Goal: Task Accomplishment & Management: Manage account settings

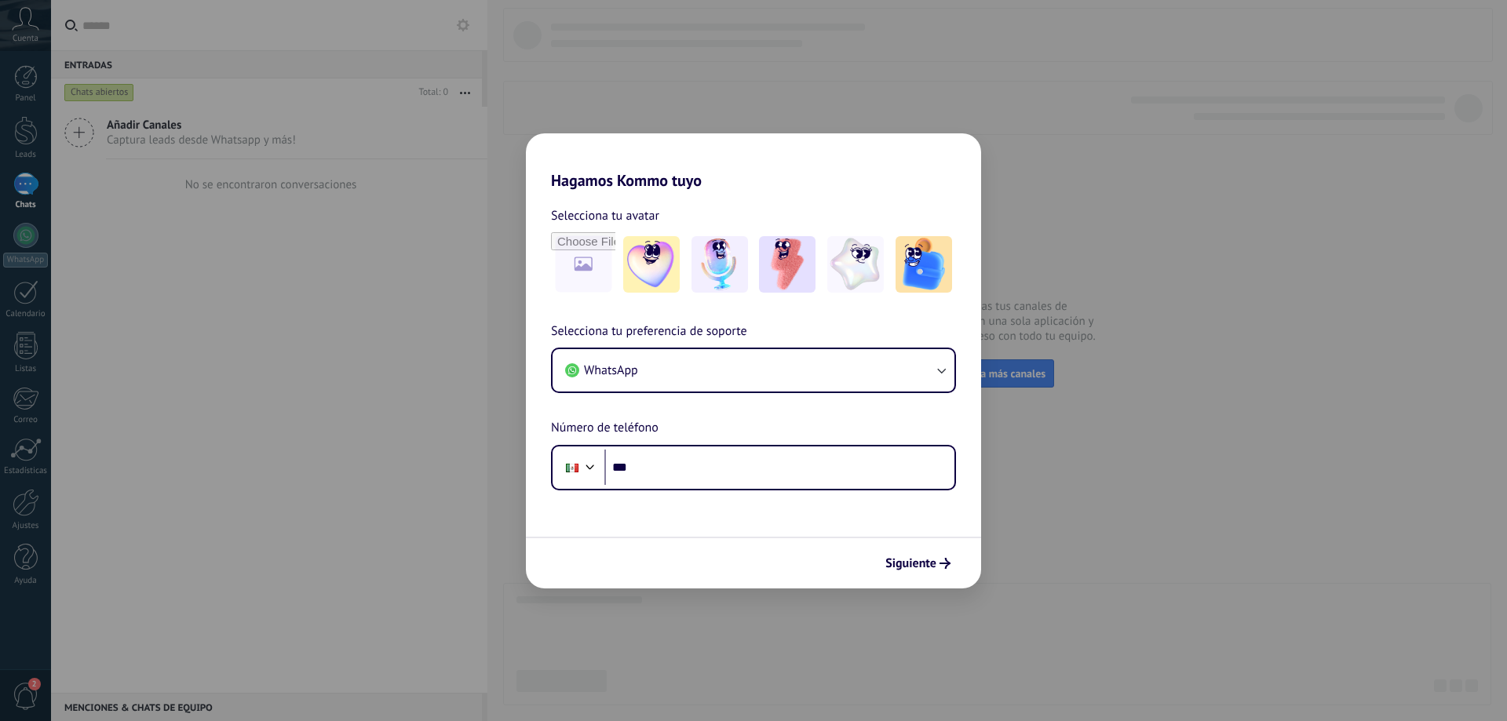
click at [698, 191] on div "Selecciona tu avatar Selecciona tu preferencia de soporte WhatsApp Número de te…" at bounding box center [753, 340] width 455 height 301
click at [1258, 352] on div "Hagamos Kommo tuyo Selecciona tu avatar Selecciona tu preferencia de soporte Wh…" at bounding box center [753, 360] width 1507 height 721
drag, startPoint x: 1205, startPoint y: 498, endPoint x: 1165, endPoint y: 503, distance: 41.1
click at [1205, 499] on div "Hagamos Kommo tuyo Selecciona tu avatar Selecciona tu preferencia de soporte Wh…" at bounding box center [753, 360] width 1507 height 721
click at [1372, 476] on div "Hagamos Kommo tuyo Selecciona tu avatar Selecciona tu preferencia de soporte Wh…" at bounding box center [753, 360] width 1507 height 721
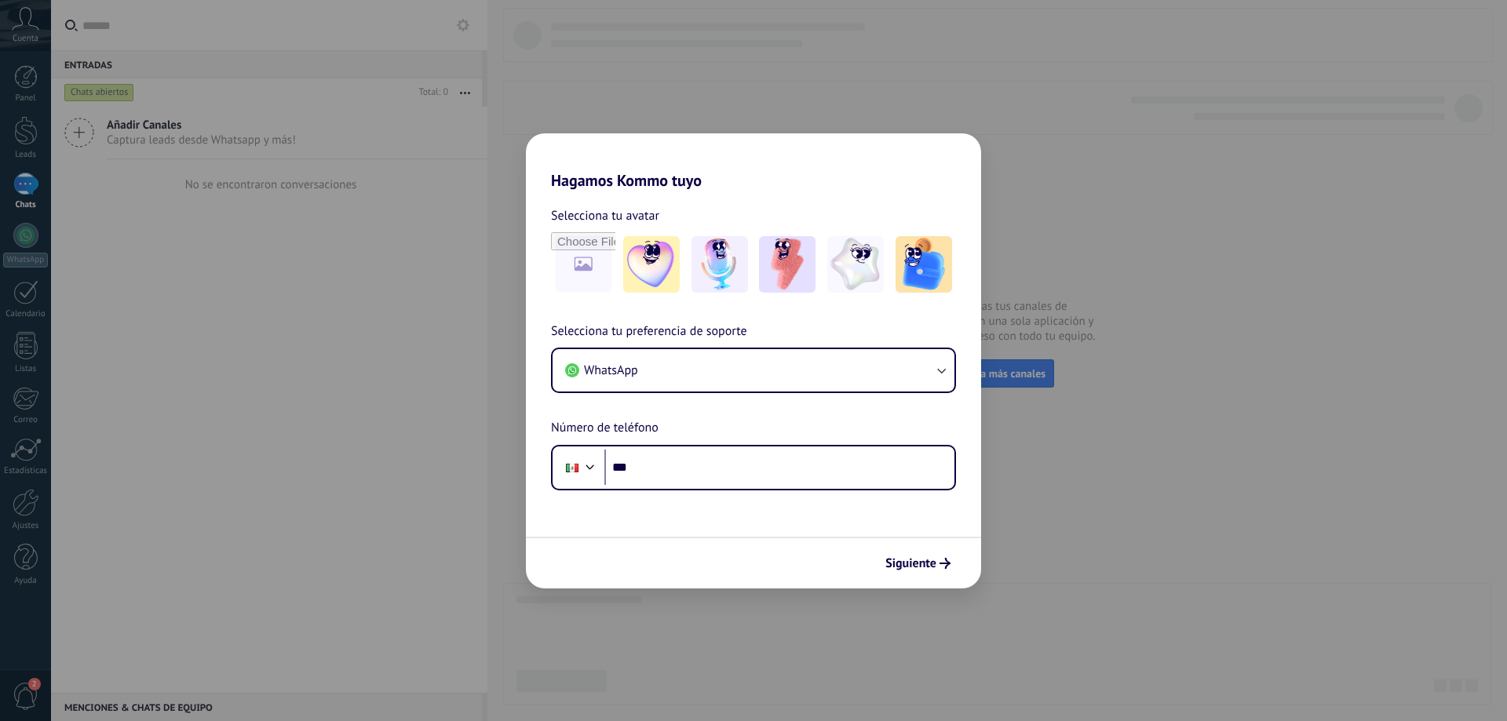
drag, startPoint x: 364, startPoint y: 268, endPoint x: 484, endPoint y: 404, distance: 181.8
click at [364, 268] on div "Hagamos Kommo tuyo Selecciona tu avatar Selecciona tu preferencia de soporte Wh…" at bounding box center [753, 360] width 1507 height 721
click at [811, 473] on input "***" at bounding box center [779, 468] width 350 height 36
click at [658, 370] on button "WhatsApp" at bounding box center [753, 370] width 402 height 42
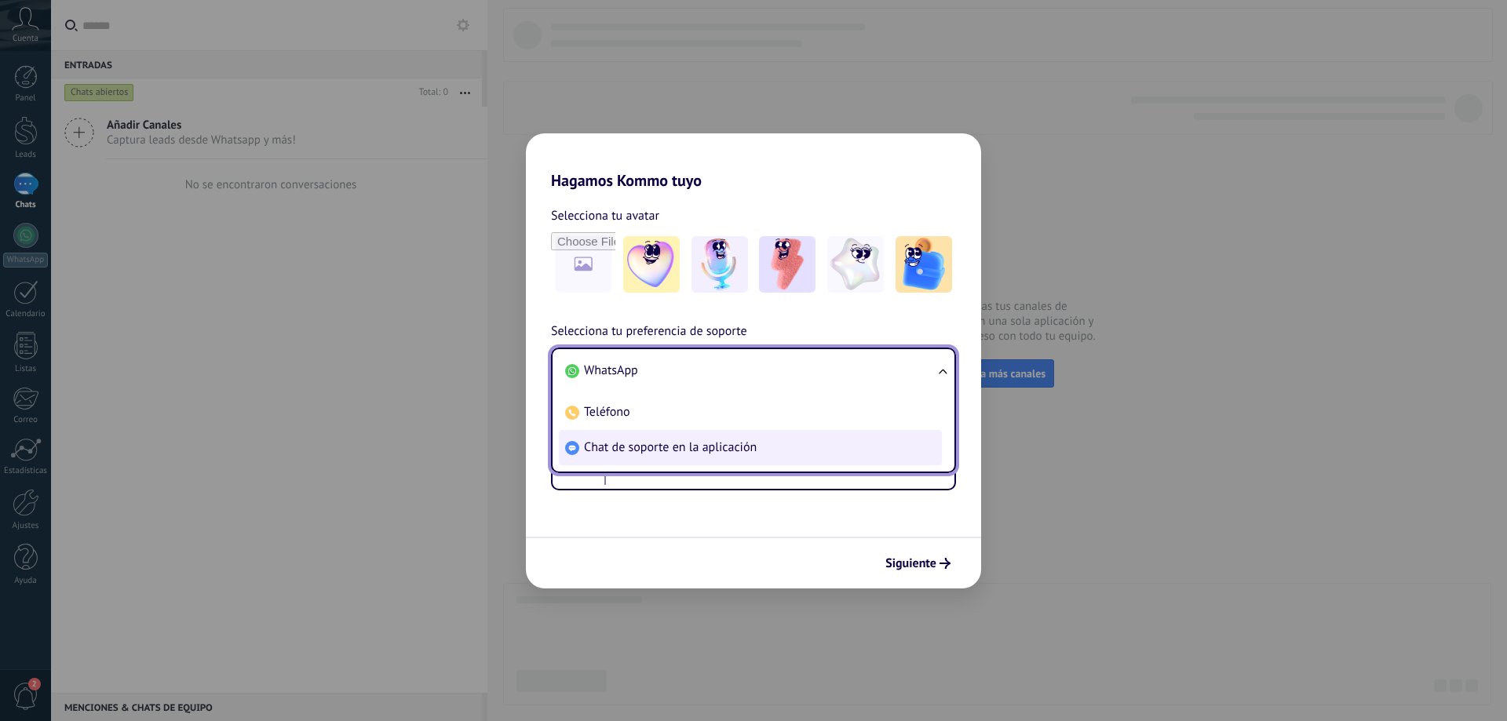
click at [726, 456] on span "Chat de soporte en la aplicación" at bounding box center [670, 447] width 173 height 16
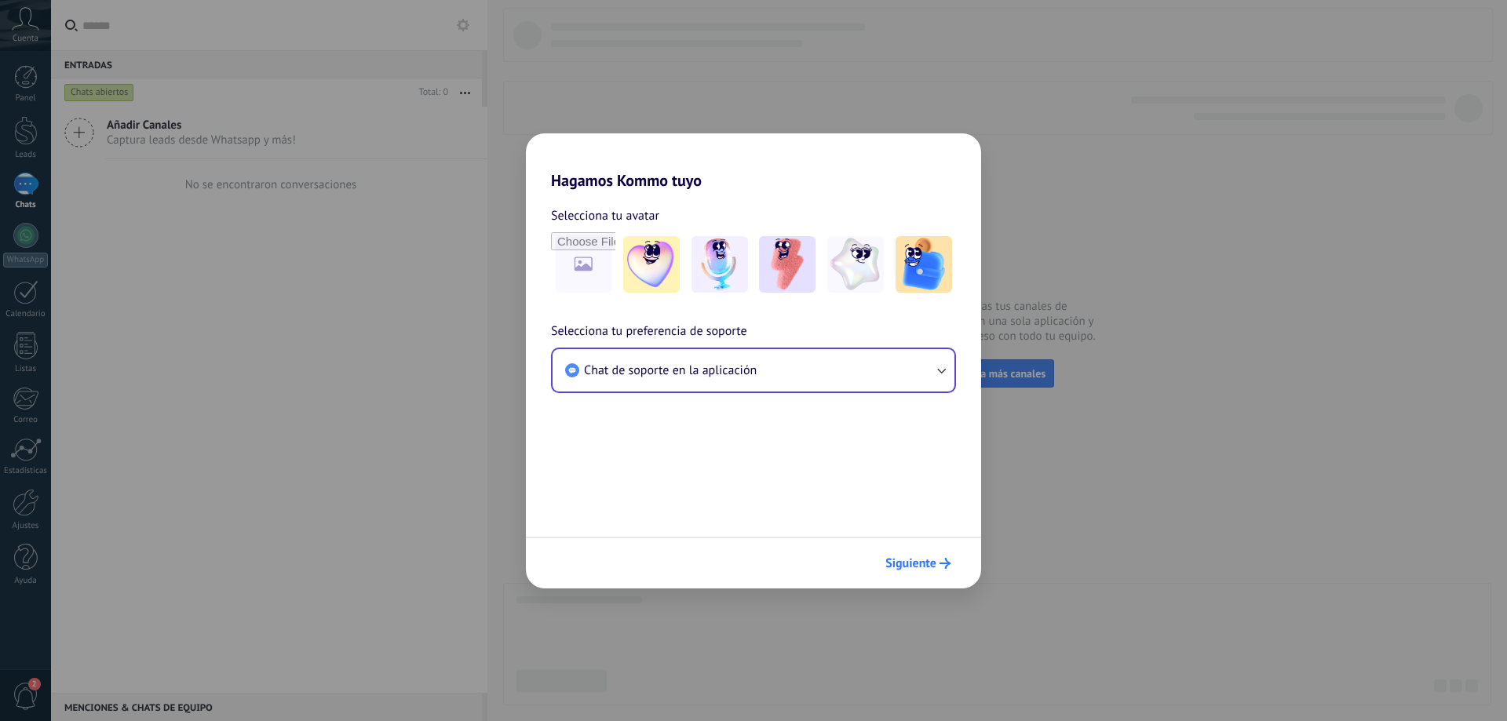
click at [931, 558] on span "Siguiente" at bounding box center [910, 563] width 51 height 11
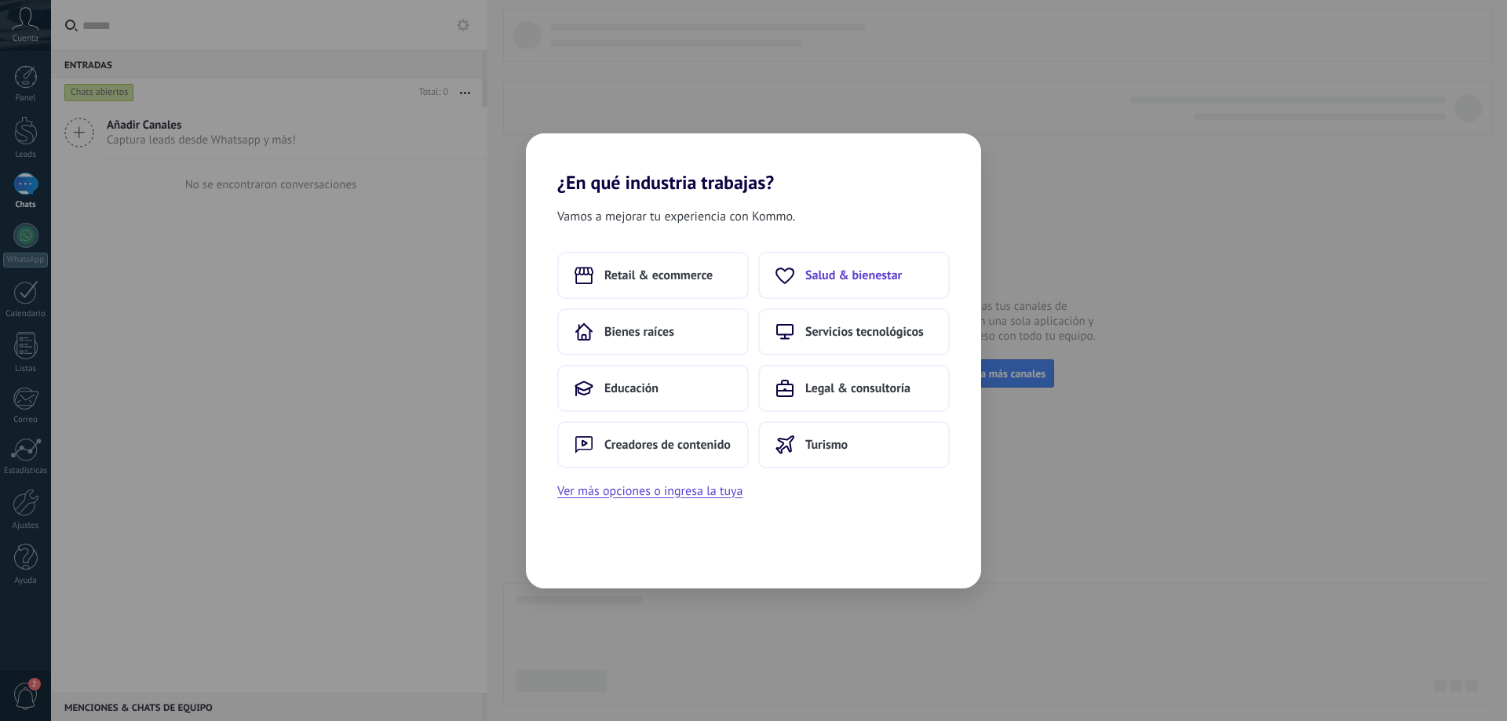
click at [832, 280] on span "Salud & bienestar" at bounding box center [853, 276] width 97 height 16
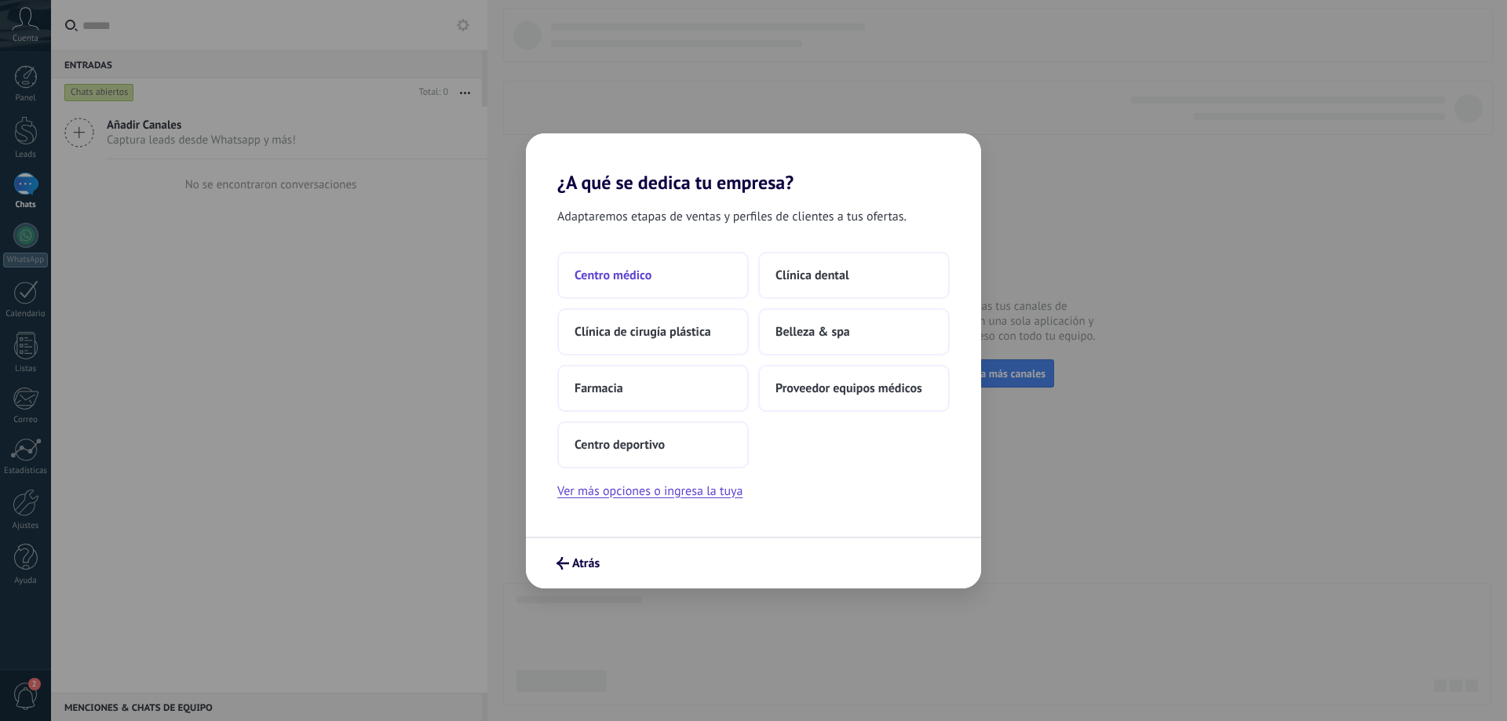
click at [630, 276] on span "Centro médico" at bounding box center [612, 276] width 77 height 16
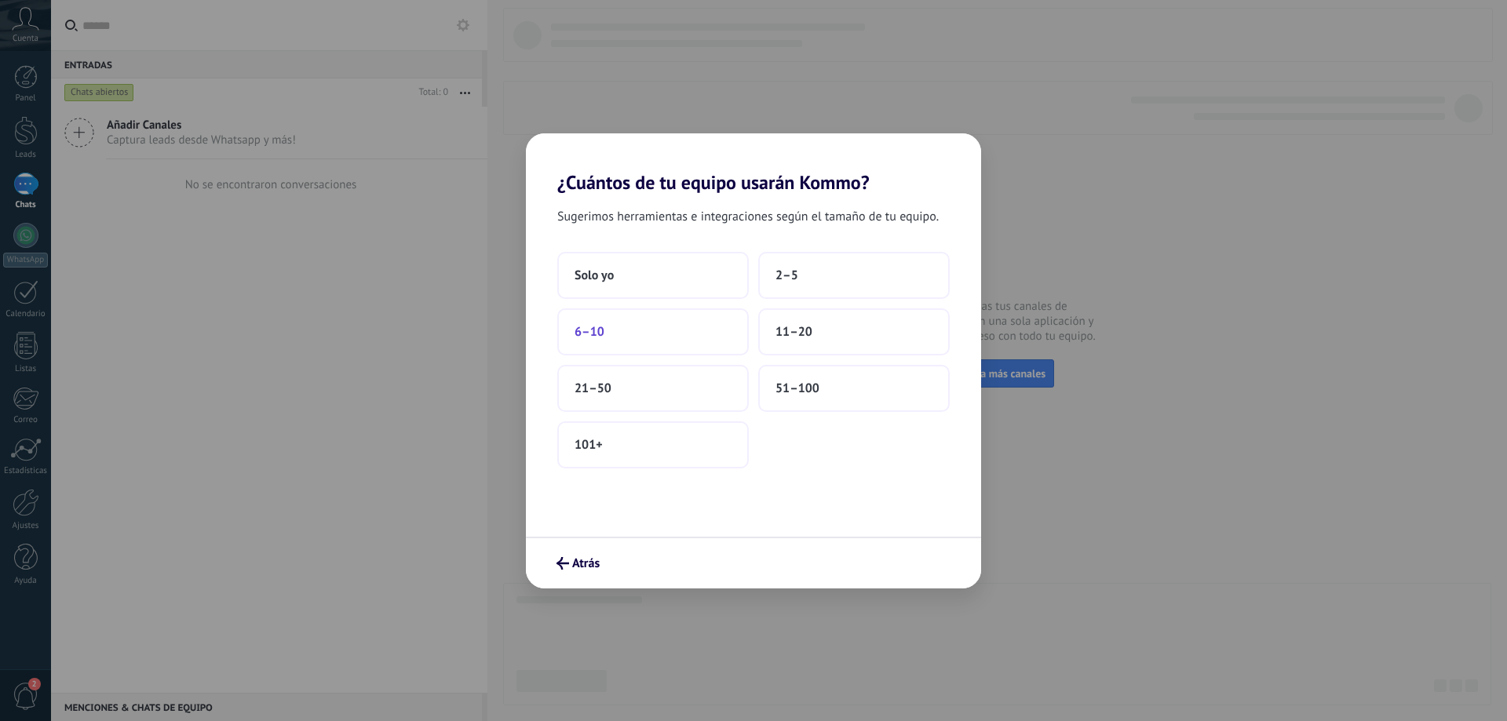
click at [622, 324] on button "6–10" at bounding box center [652, 331] width 191 height 47
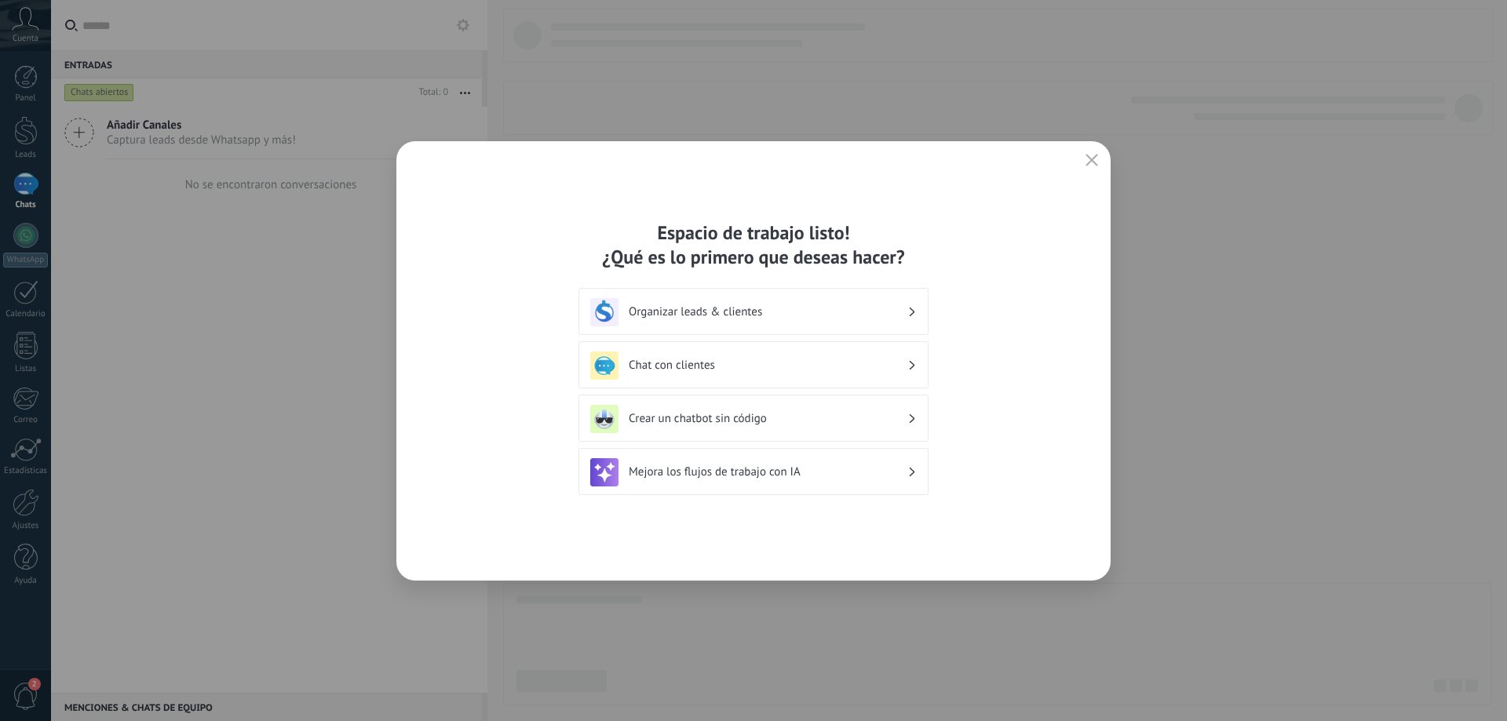
click at [840, 459] on div "Mejora los flujos de trabajo con IA" at bounding box center [753, 472] width 326 height 28
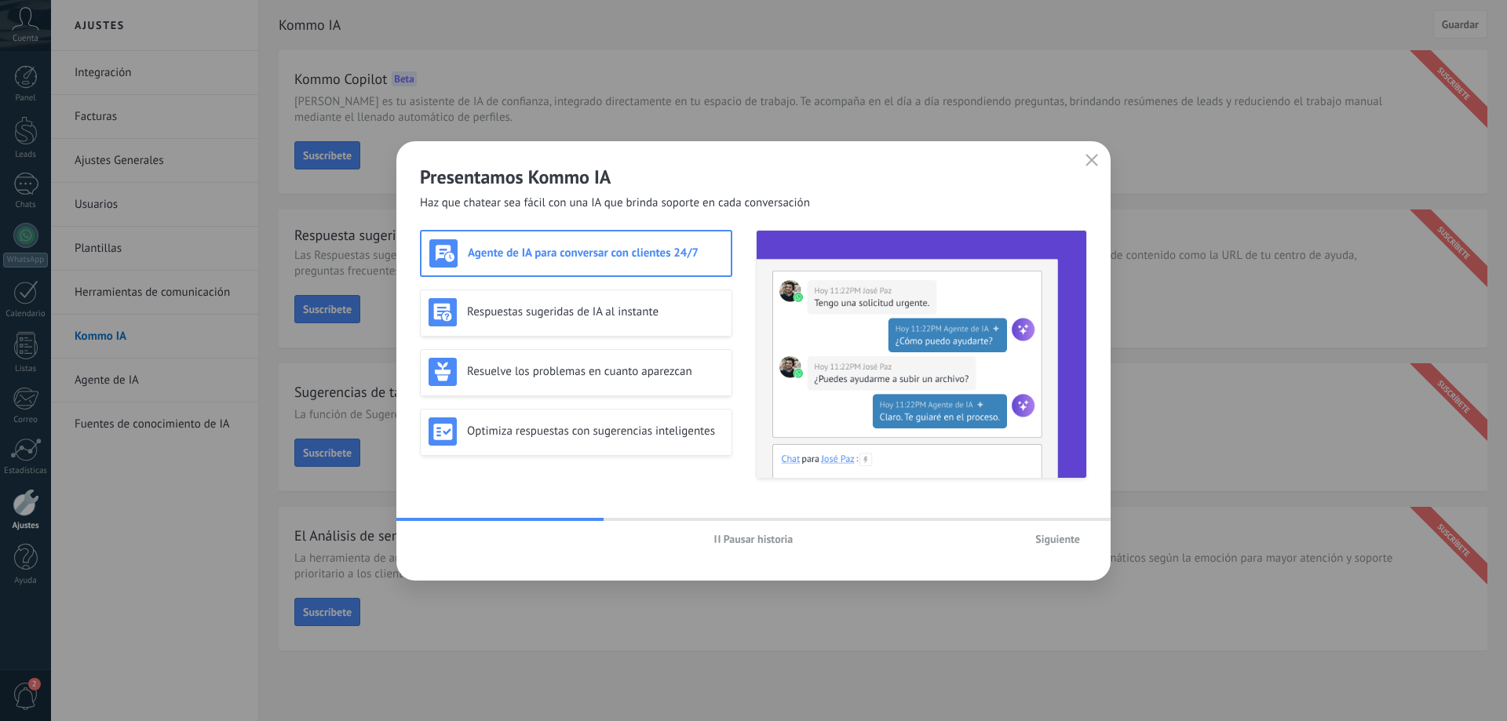
click at [1067, 544] on span "Siguiente" at bounding box center [1057, 539] width 45 height 11
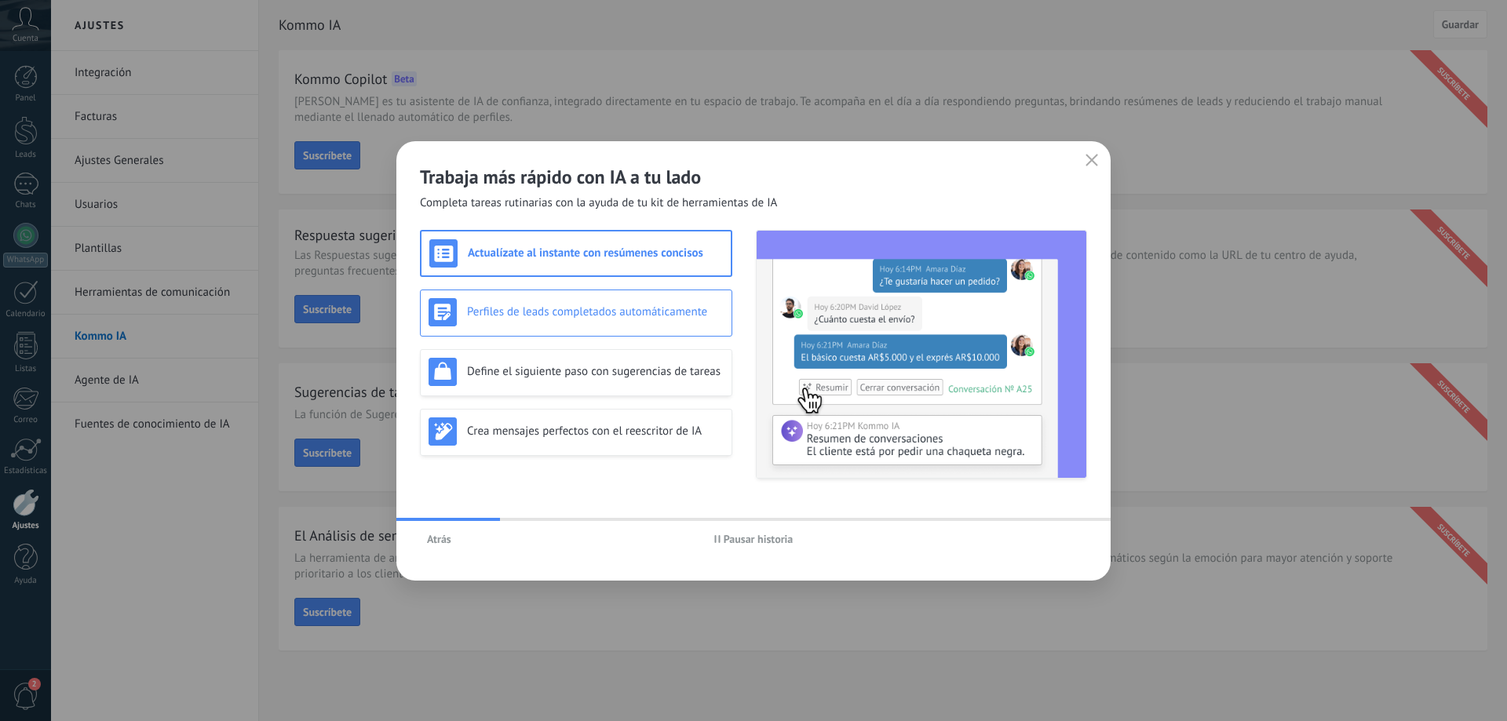
click at [663, 318] on h3 "Perfiles de leads completados automáticamente" at bounding box center [595, 311] width 257 height 15
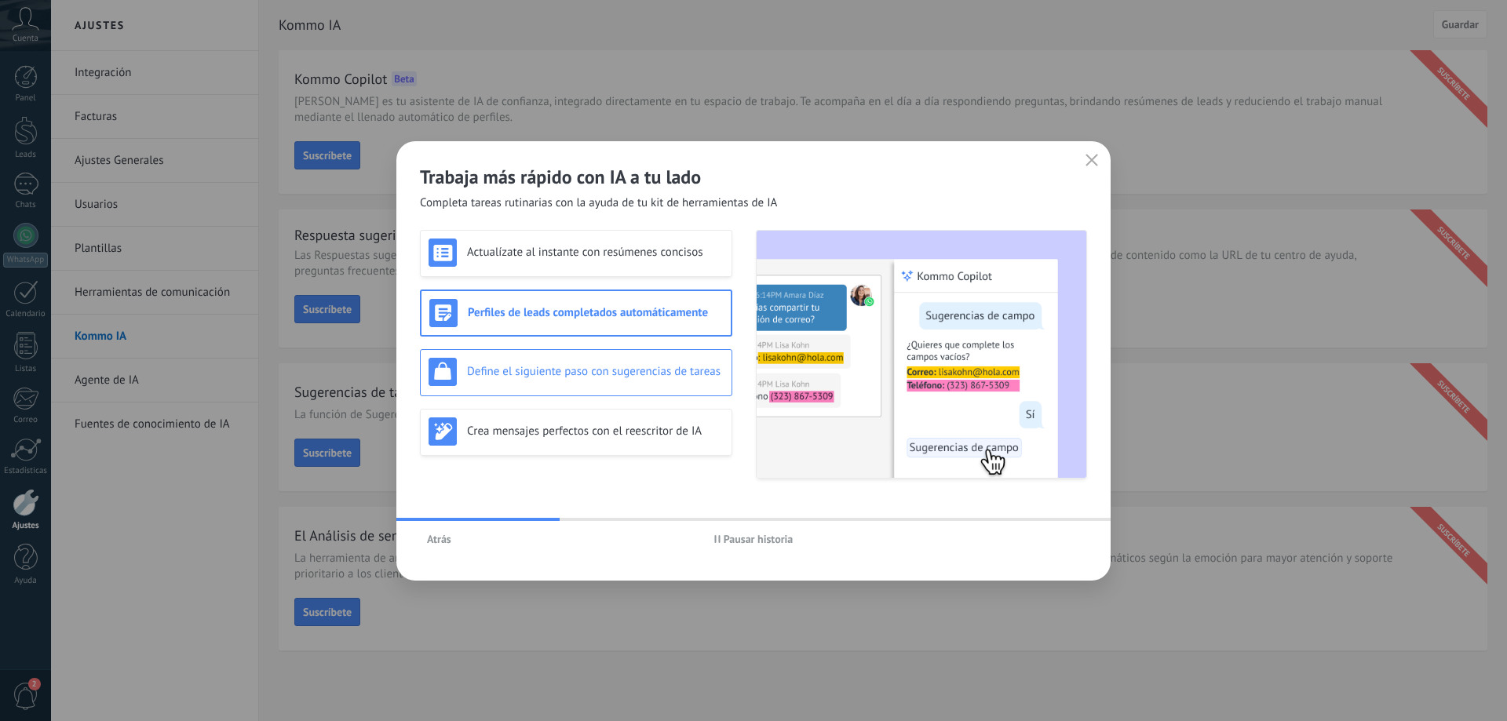
click at [657, 367] on h3 "Define el siguiente paso con sugerencias de tareas" at bounding box center [595, 371] width 257 height 15
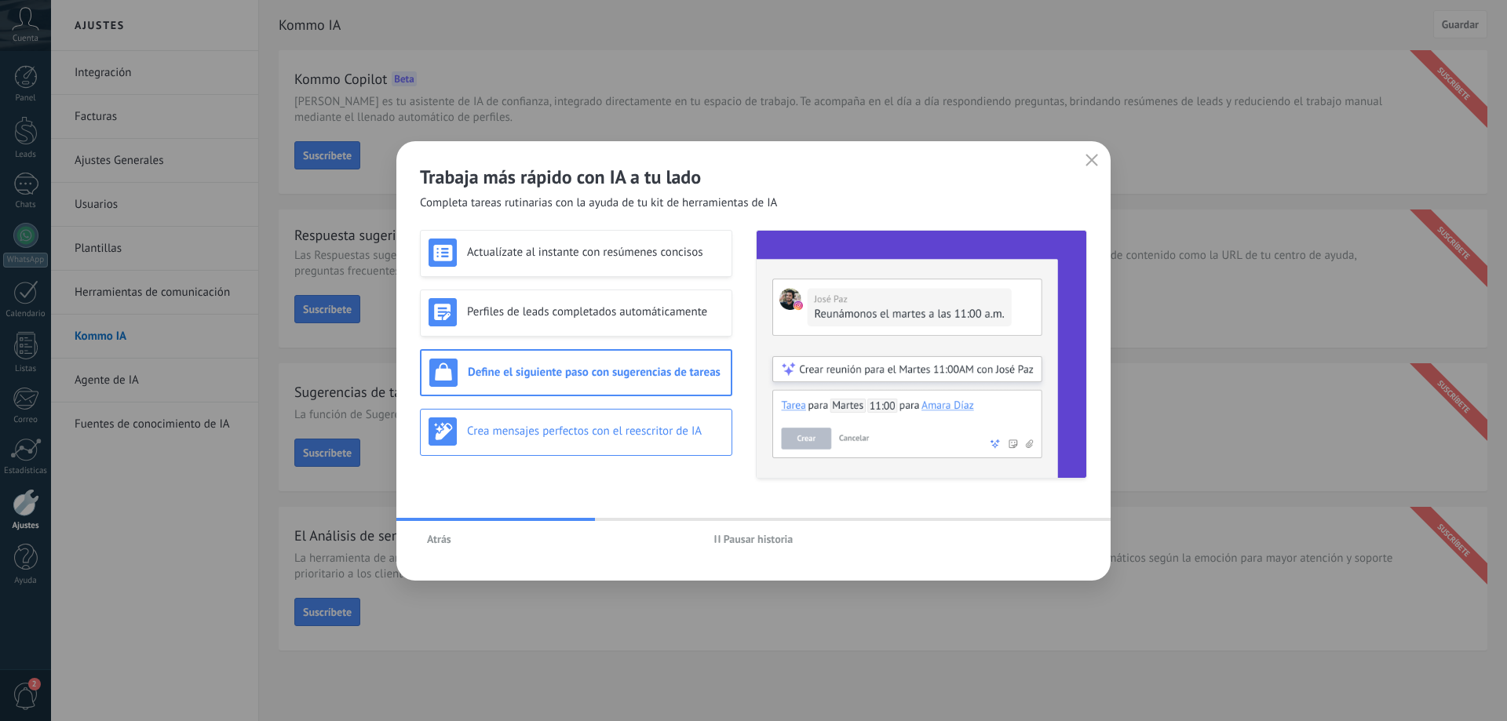
click at [636, 430] on h3 "Crea mensajes perfectos con el reescritor de IA" at bounding box center [595, 431] width 257 height 15
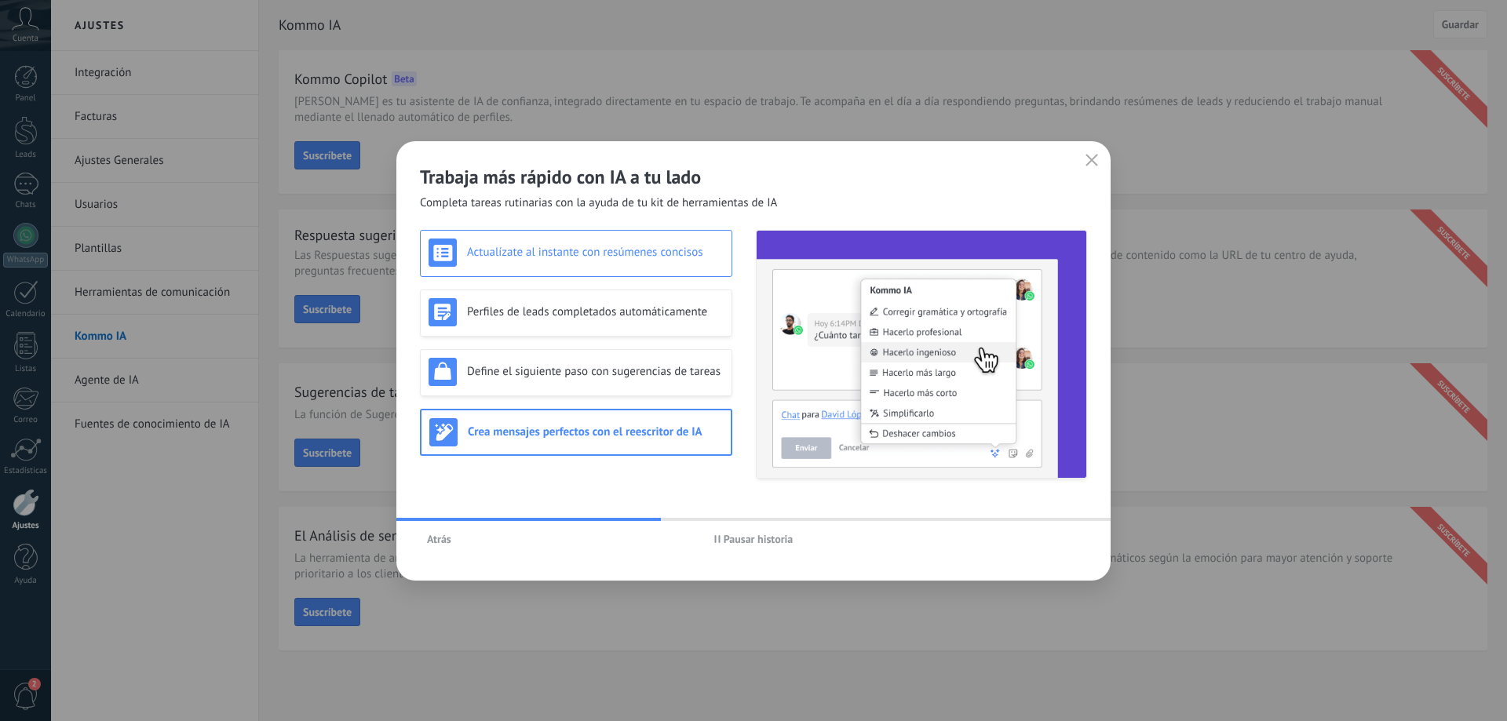
click at [600, 255] on h3 "Actualízate al instante con resúmenes concisos" at bounding box center [595, 252] width 257 height 15
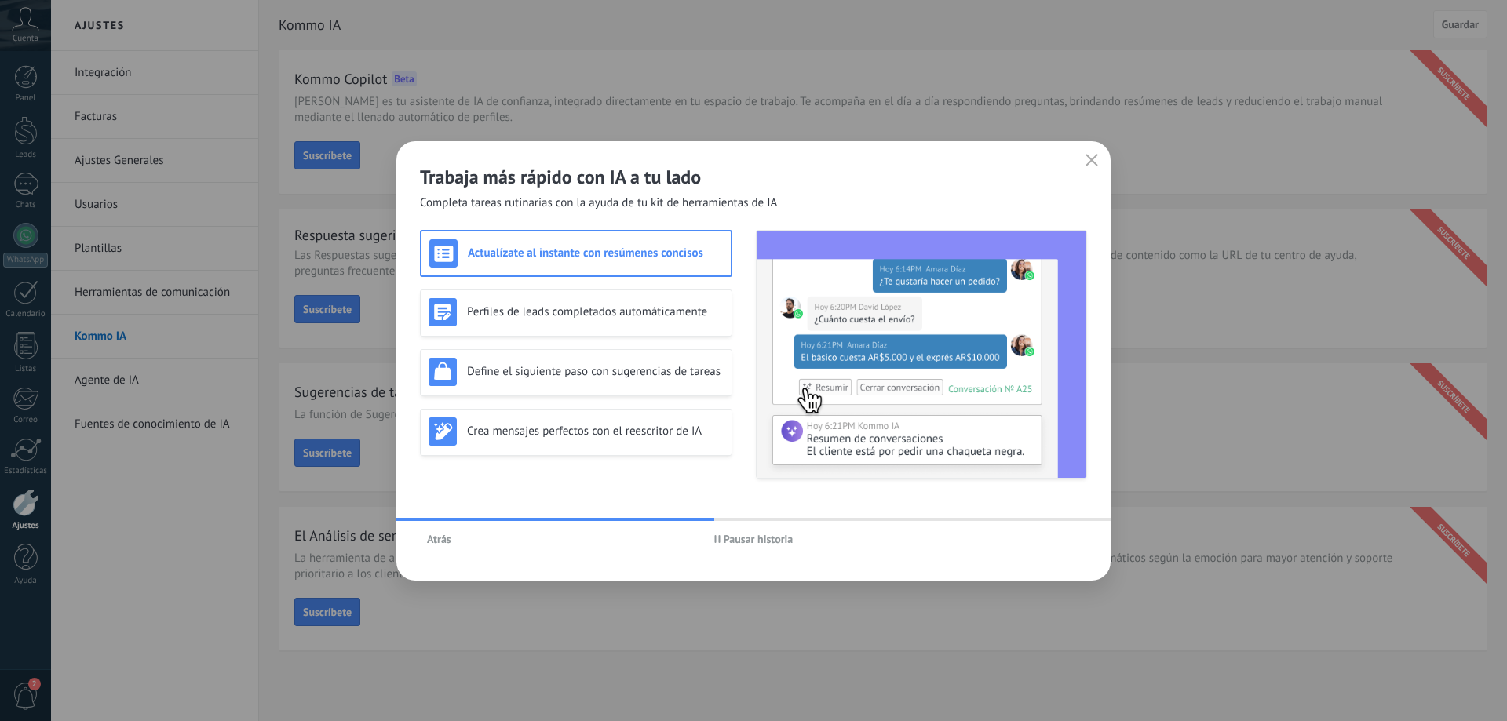
click at [1099, 159] on button "button" at bounding box center [1091, 161] width 20 height 22
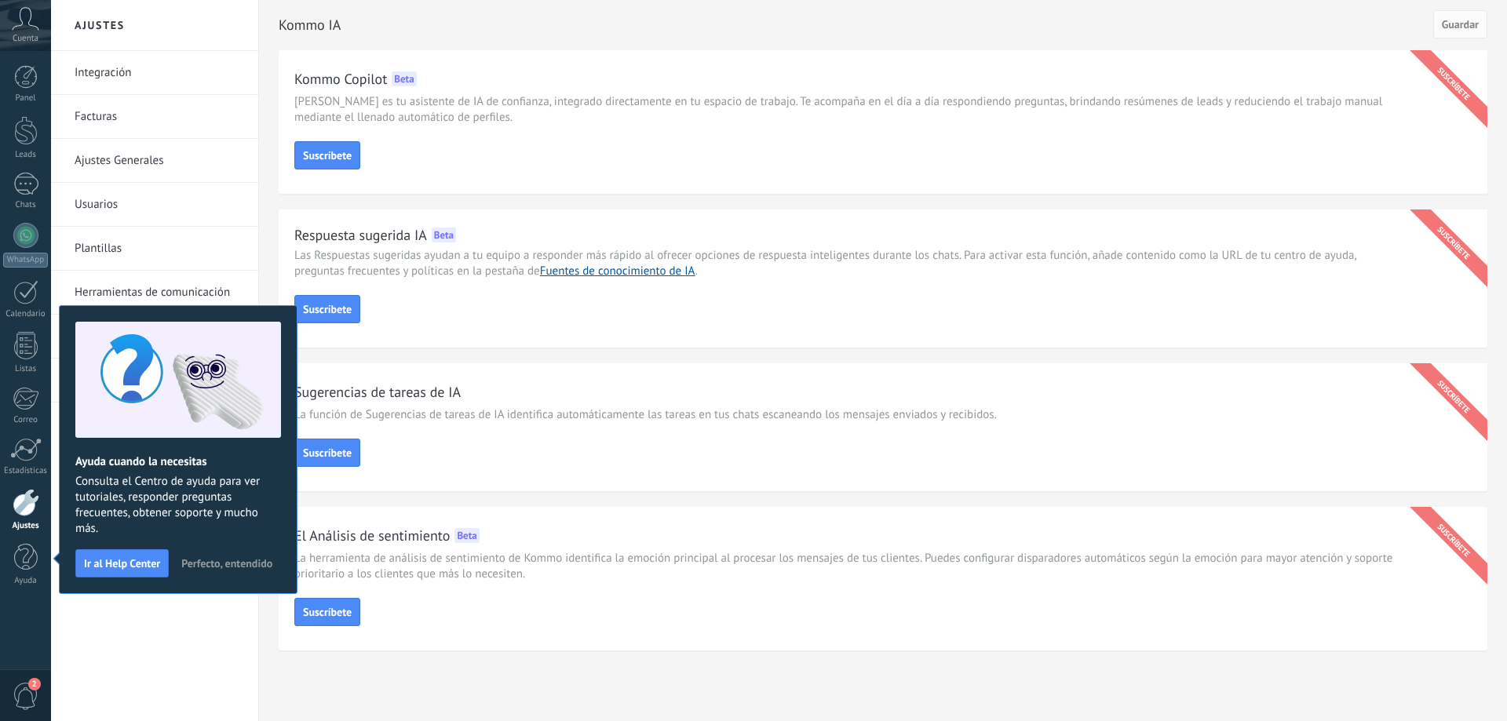
click at [228, 567] on span "Perfecto, entendido" at bounding box center [226, 563] width 91 height 11
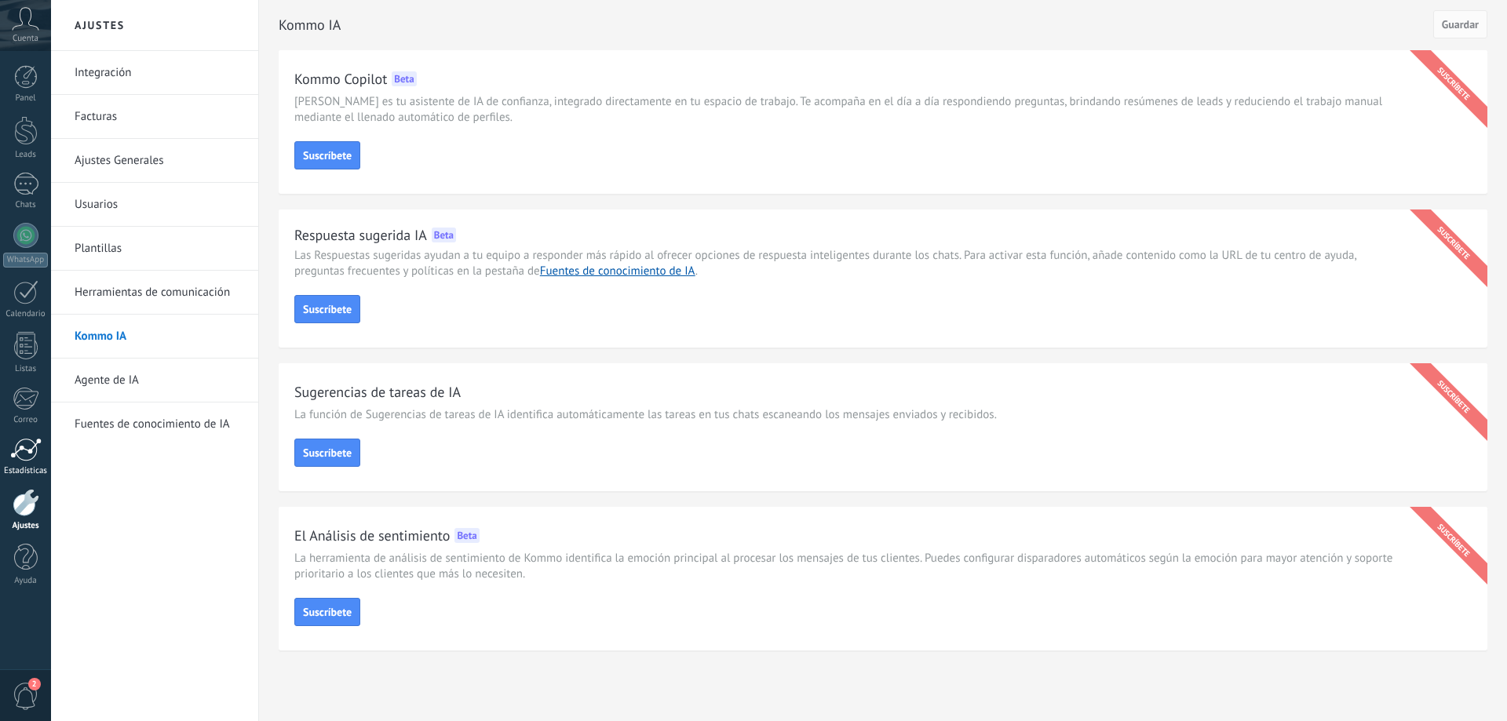
click at [17, 462] on link "Estadísticas" at bounding box center [25, 457] width 51 height 38
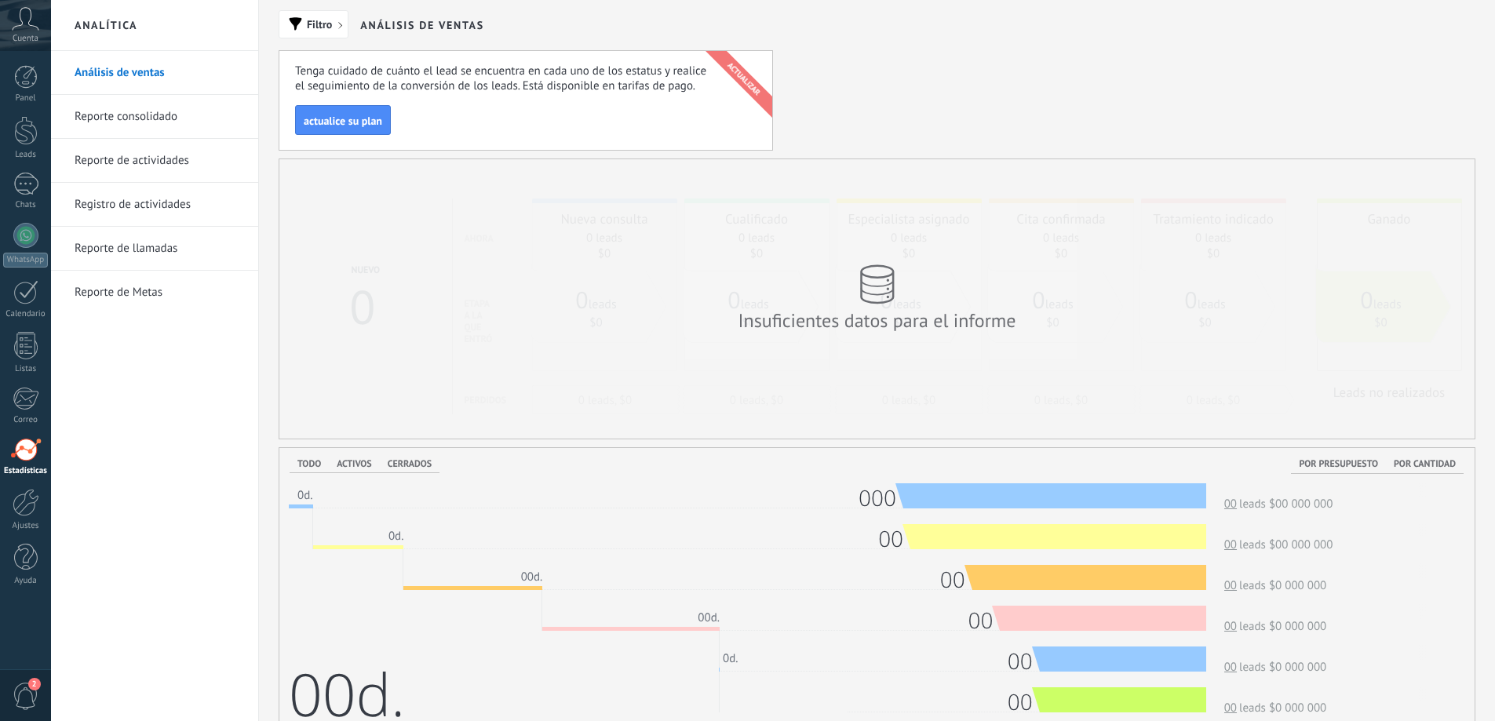
click at [600, 78] on div "Tenga cuidado de cuánto el lead se encuentra en cada uno de los estatus y reali…" at bounding box center [504, 99] width 418 height 71
click at [35, 77] on div at bounding box center [26, 77] width 24 height 24
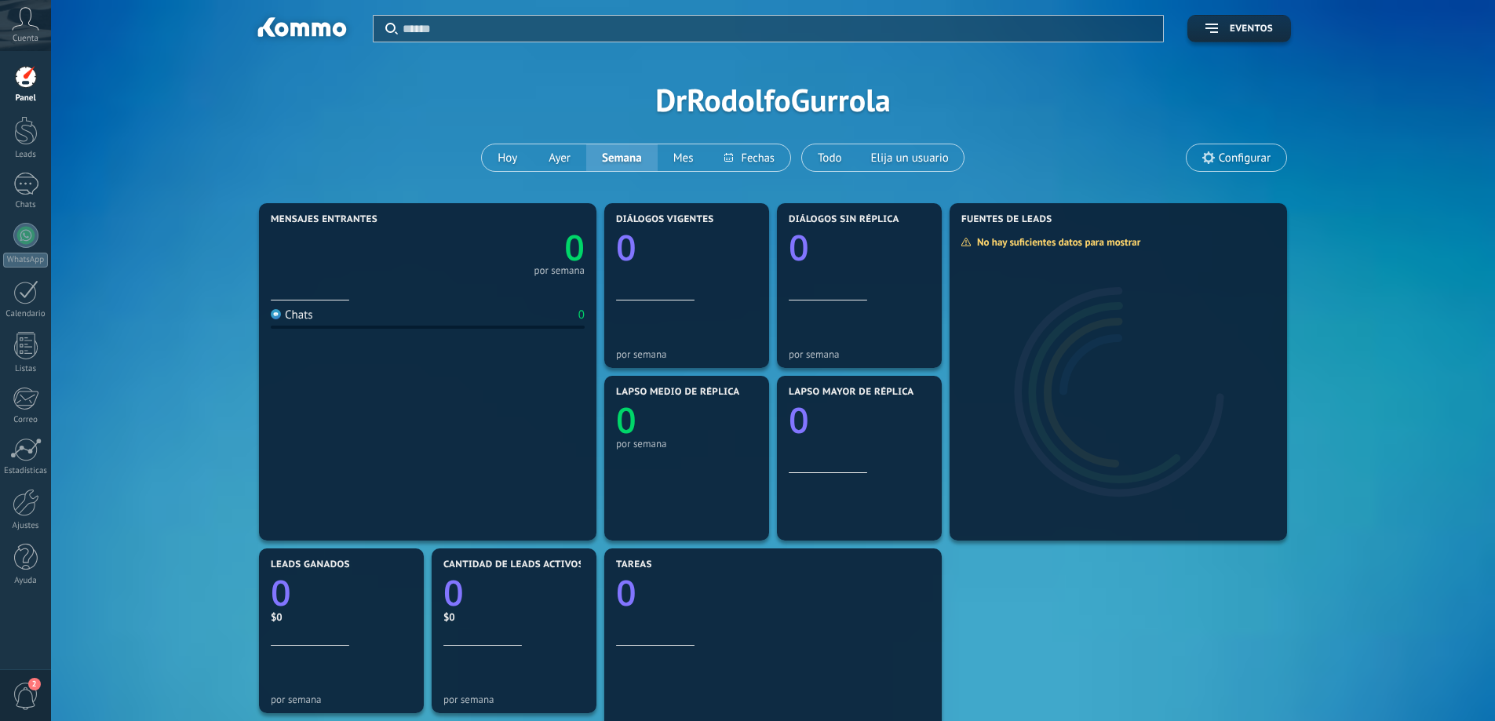
click at [20, 34] on span "Cuenta" at bounding box center [26, 39] width 26 height 10
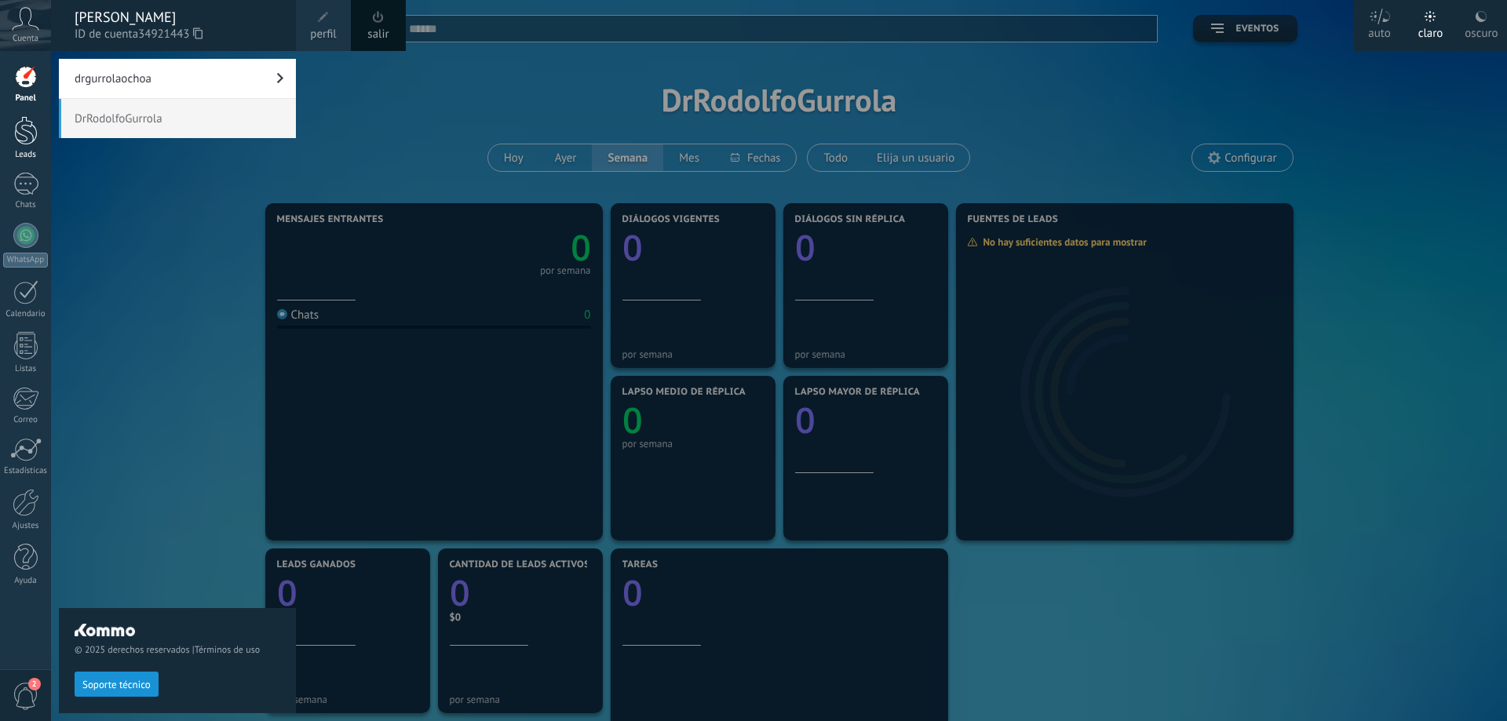
click at [39, 129] on link "Leads" at bounding box center [25, 138] width 51 height 44
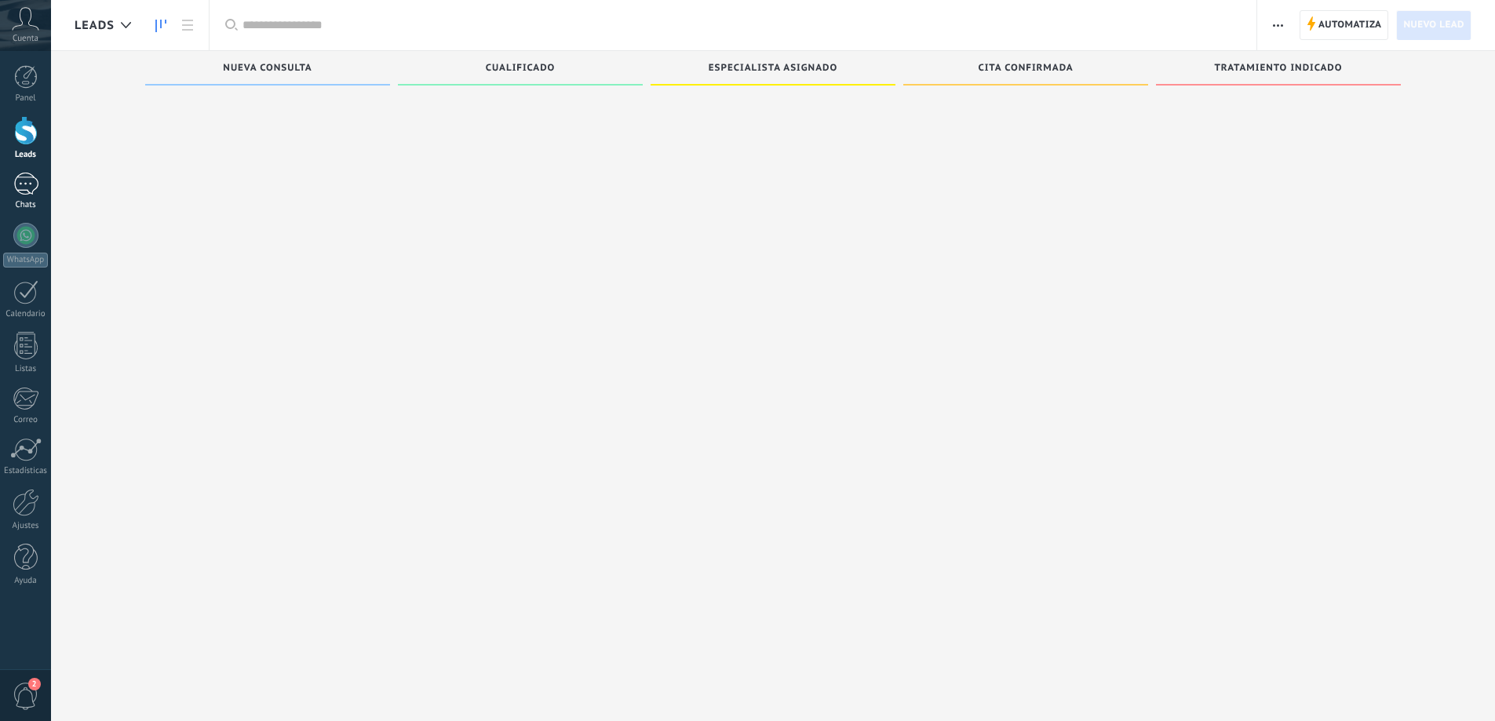
click at [27, 190] on div at bounding box center [25, 184] width 25 height 23
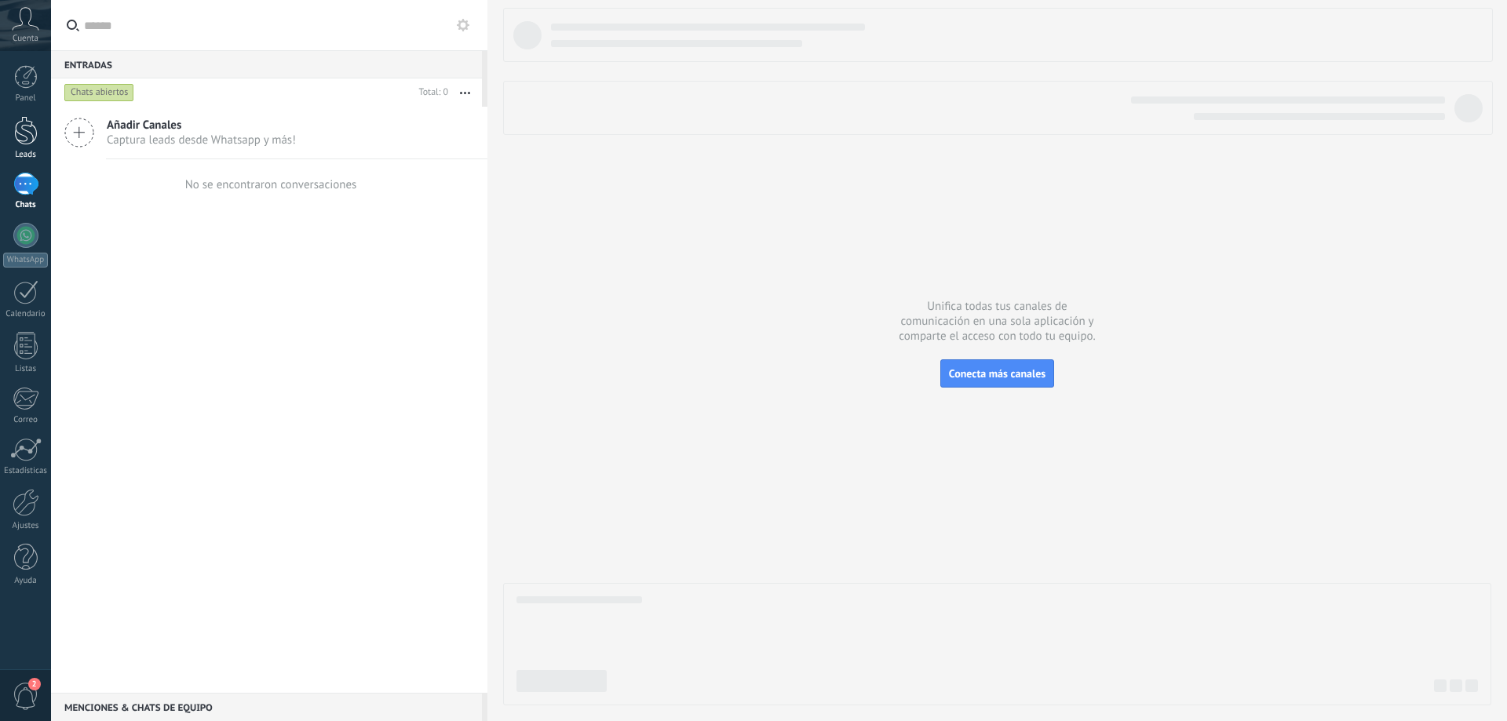
click at [25, 127] on div at bounding box center [26, 130] width 24 height 29
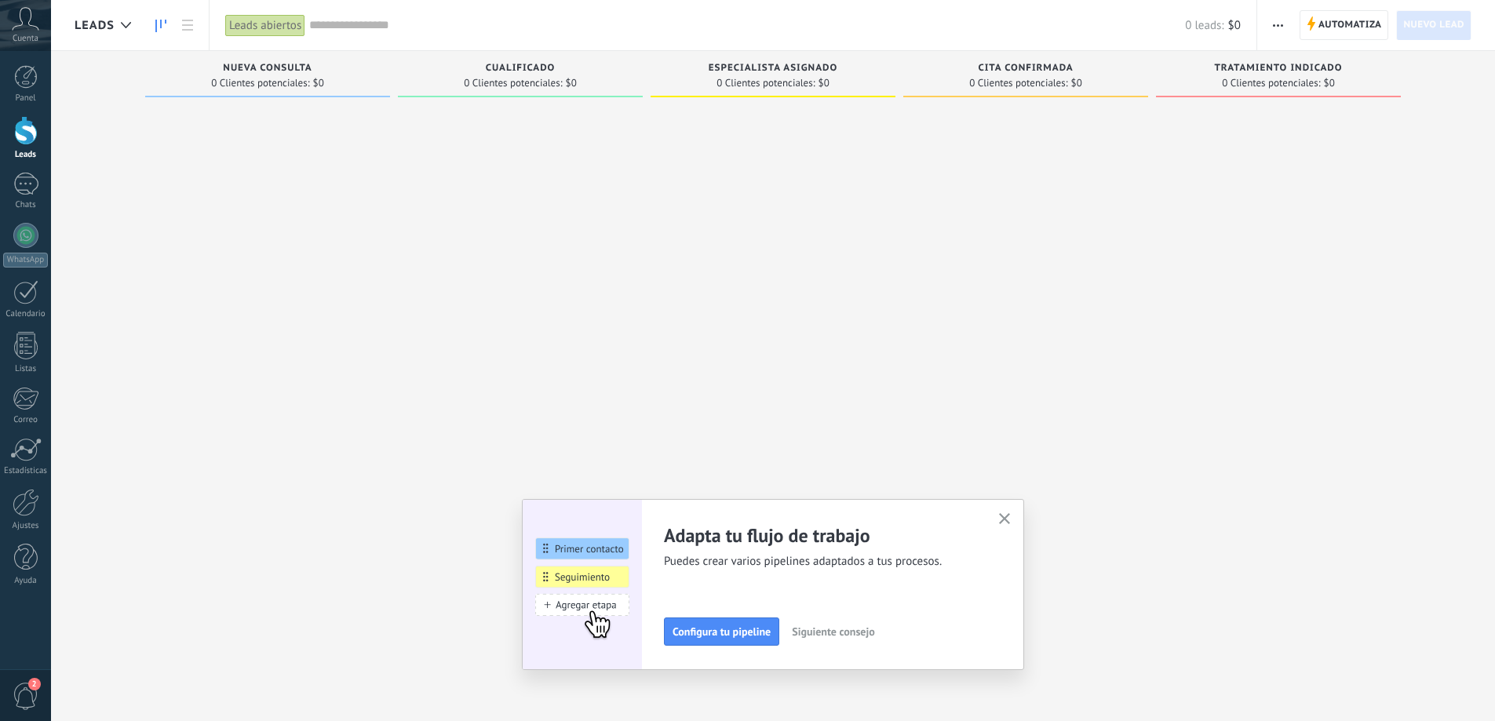
click at [844, 634] on span "Siguiente consejo" at bounding box center [833, 631] width 82 height 11
click at [844, 633] on span "Siguiente consejo" at bounding box center [831, 631] width 82 height 11
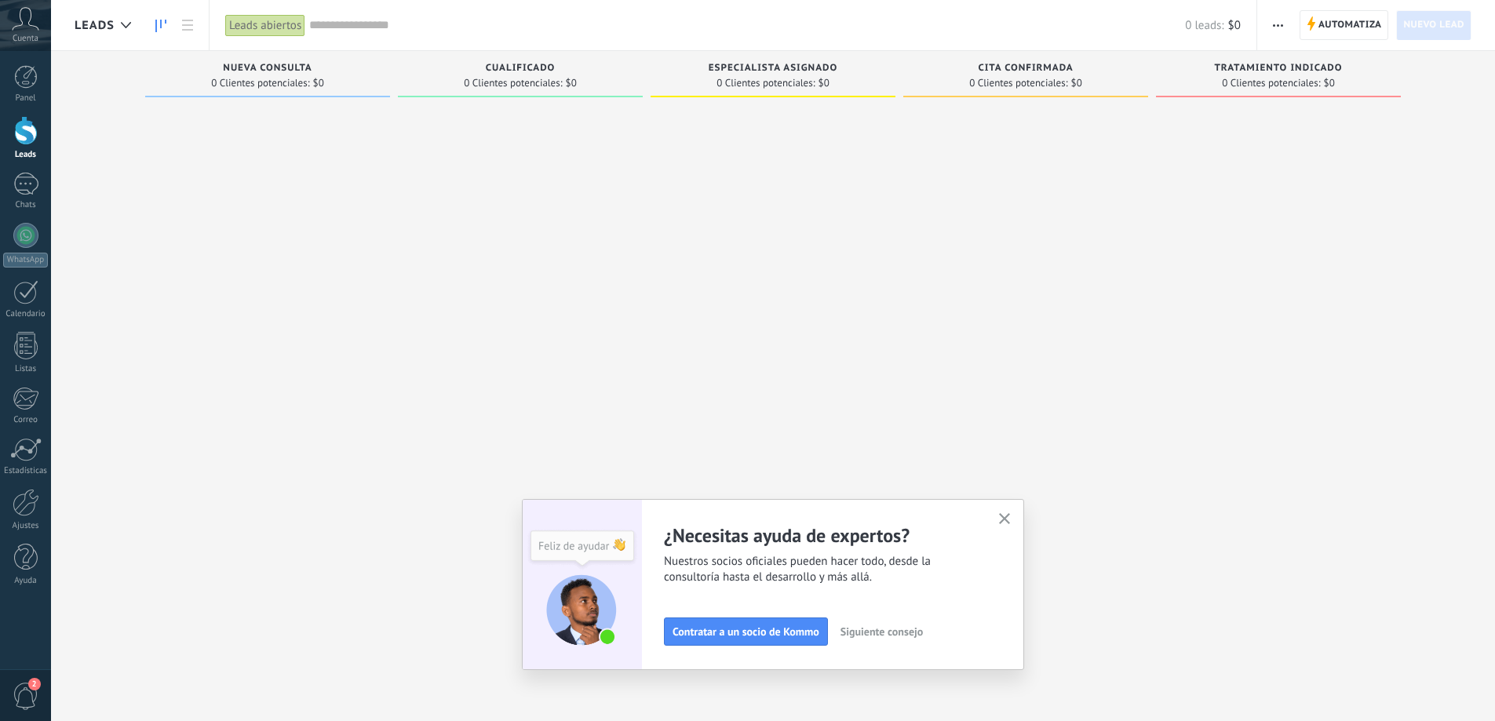
click at [895, 633] on span "Siguiente consejo" at bounding box center [881, 631] width 82 height 11
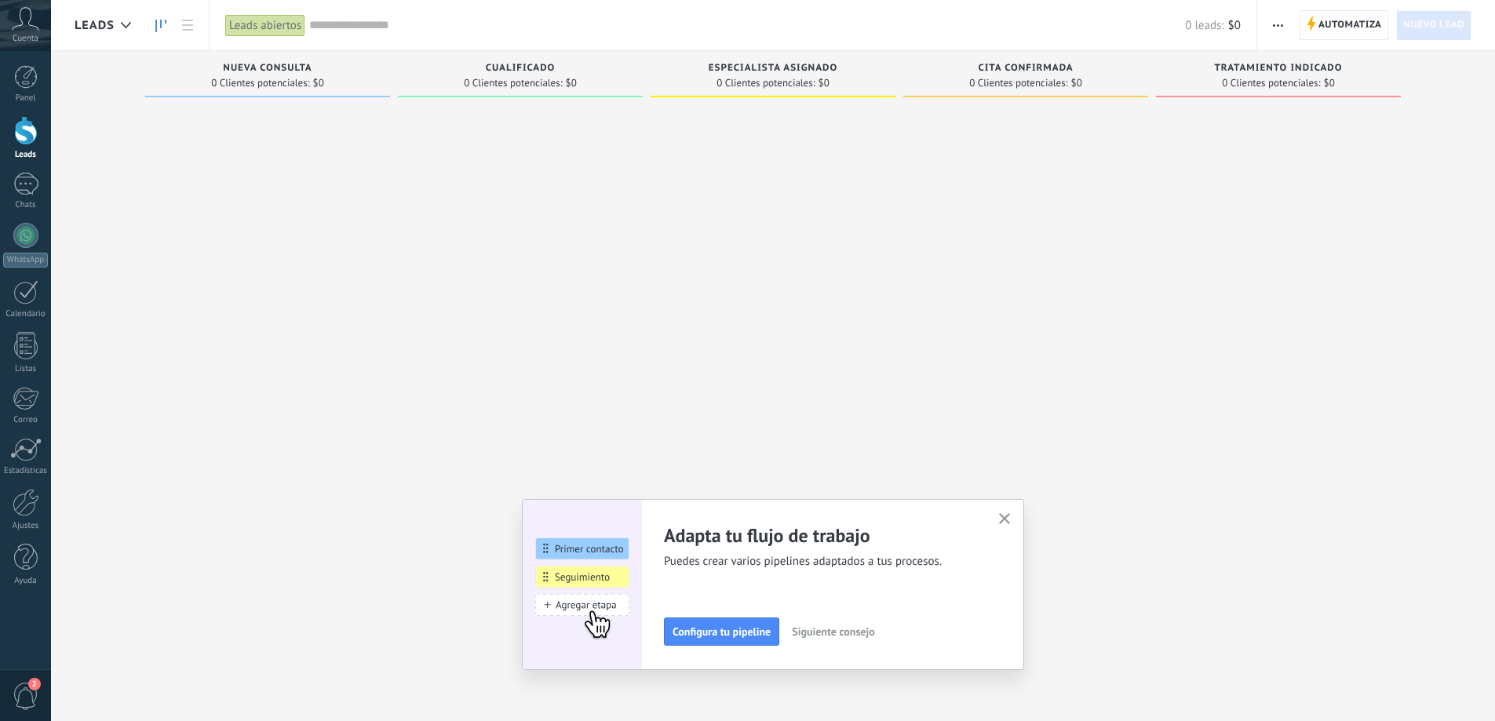
click at [839, 637] on span "Siguiente consejo" at bounding box center [833, 631] width 82 height 11
click at [855, 635] on span "Siguiente consejo" at bounding box center [831, 631] width 82 height 11
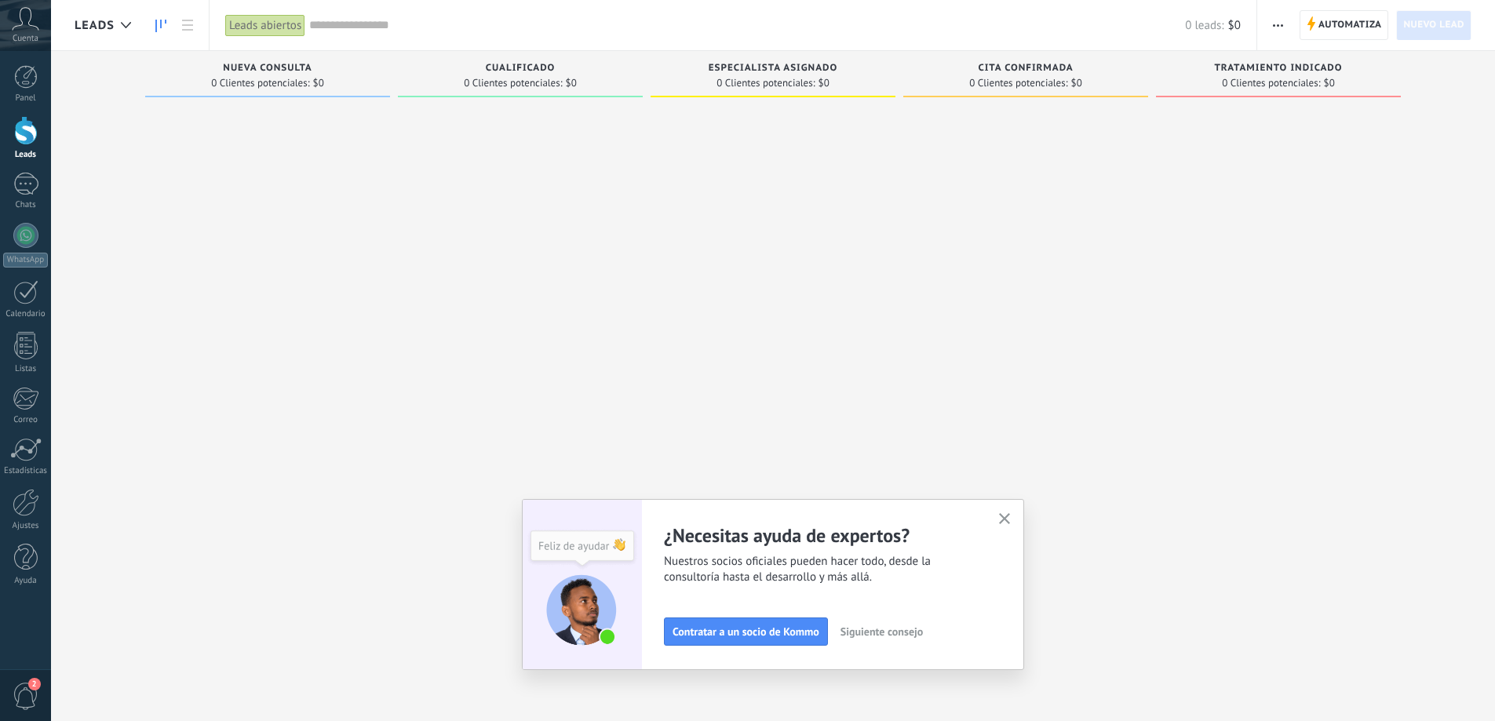
click at [1015, 523] on button "button" at bounding box center [1005, 519] width 20 height 21
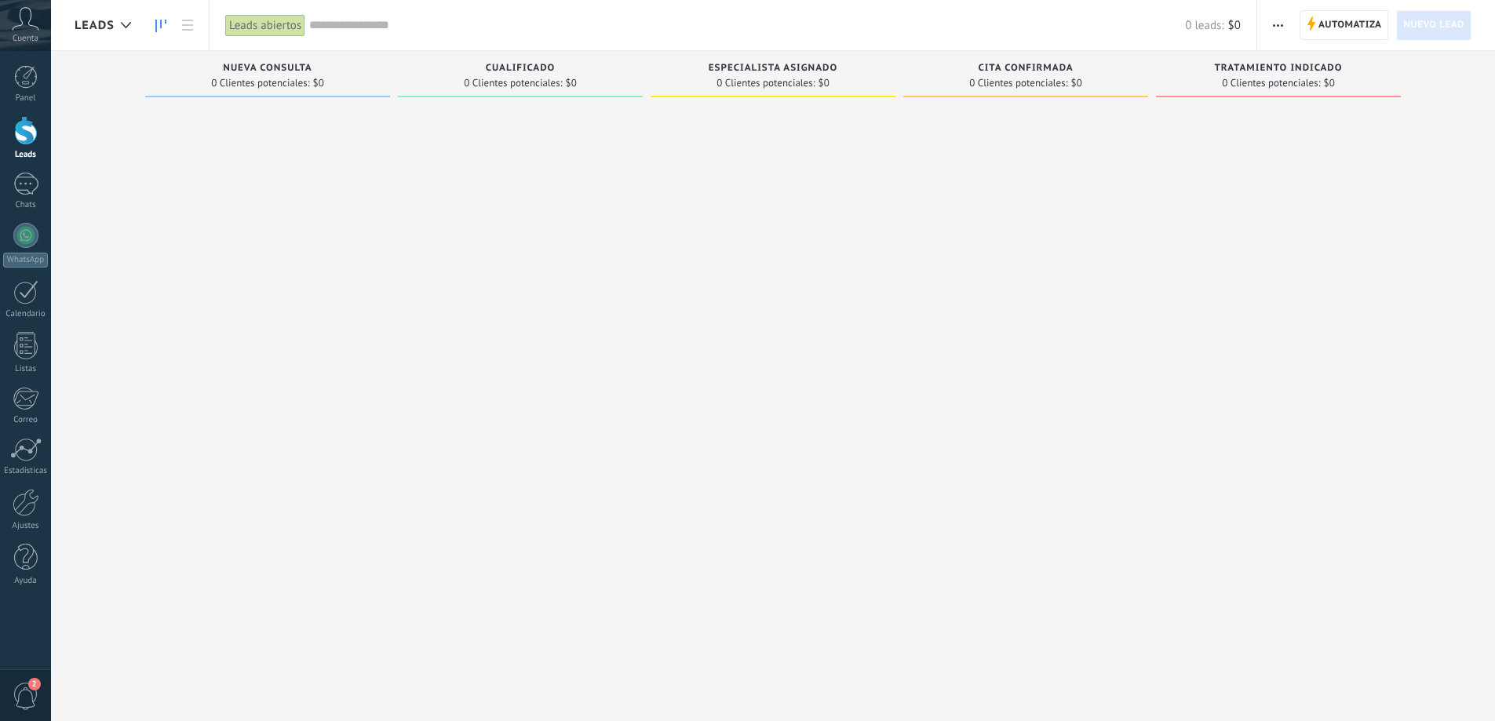
click at [602, 82] on div "0 Clientes potenciales: $0" at bounding box center [520, 82] width 229 height 13
click at [914, 133] on div at bounding box center [1025, 362] width 245 height 516
click at [783, 268] on div at bounding box center [773, 362] width 245 height 516
drag, startPoint x: 590, startPoint y: 161, endPoint x: 513, endPoint y: 61, distance: 125.9
click at [589, 161] on div at bounding box center [520, 362] width 245 height 516
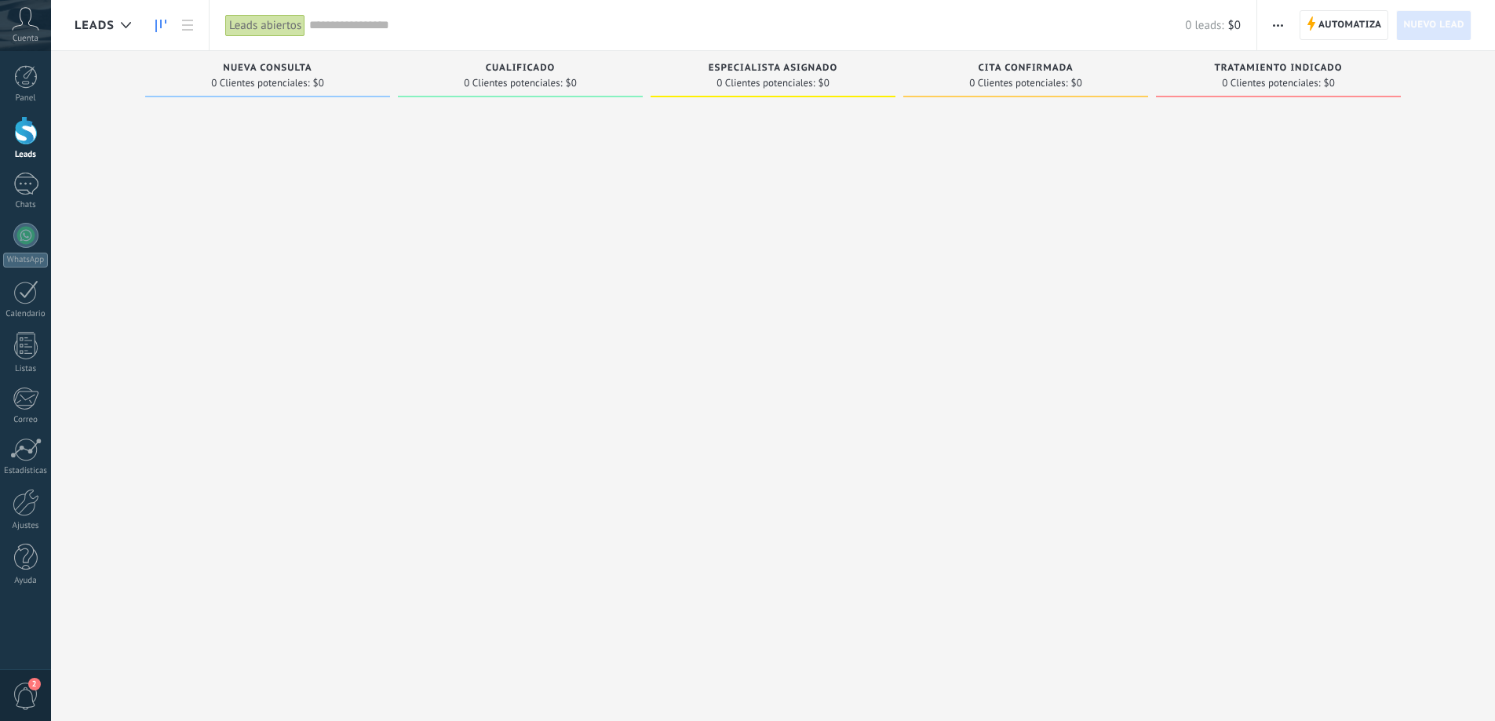
click at [243, 78] on span "0 Clientes potenciales:" at bounding box center [260, 82] width 98 height 9
drag, startPoint x: 670, startPoint y: 155, endPoint x: 740, endPoint y: 156, distance: 69.9
click at [680, 155] on div at bounding box center [773, 362] width 245 height 516
drag, startPoint x: 1070, startPoint y: 84, endPoint x: 1288, endPoint y: 80, distance: 218.2
click at [1076, 86] on div "0 Clientes potenciales: $0" at bounding box center [1025, 82] width 112 height 9
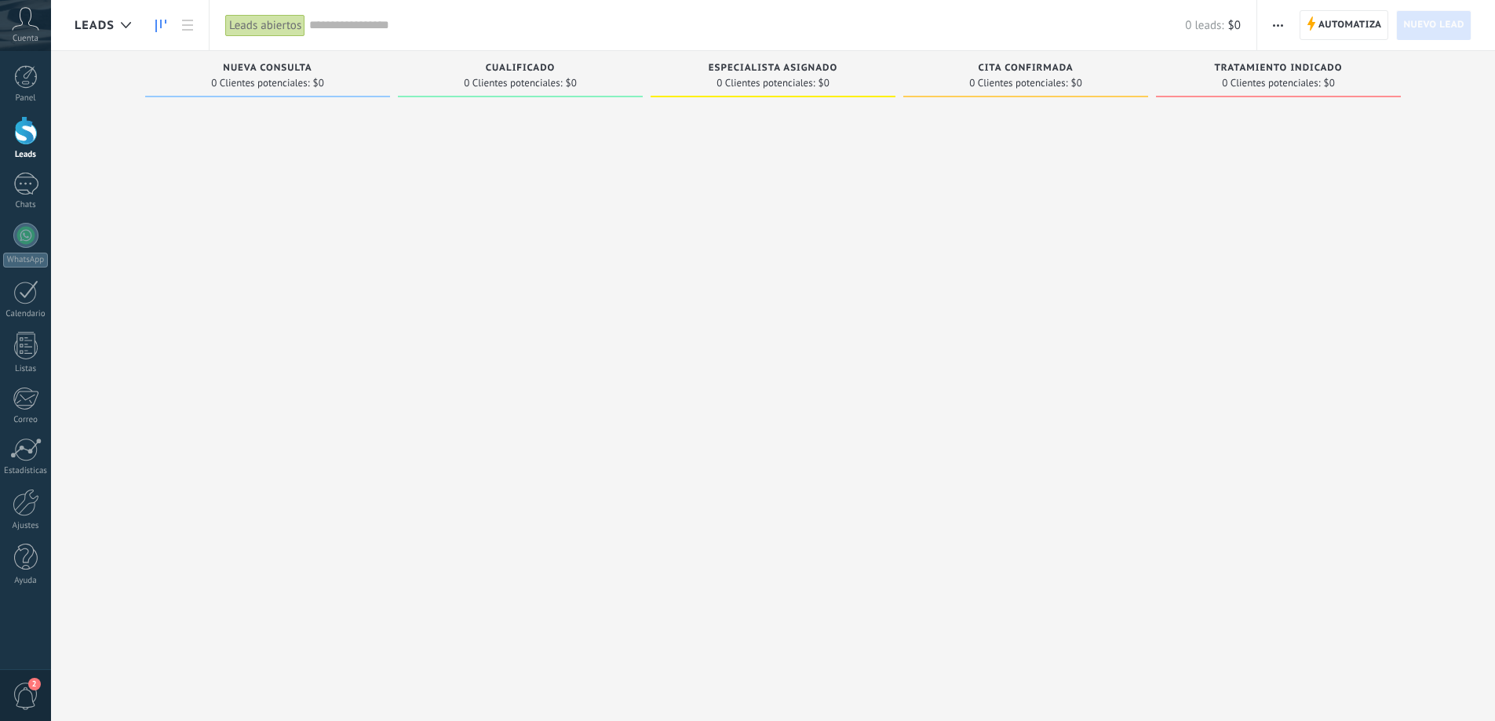
click at [1288, 80] on span "0 Clientes potenciales:" at bounding box center [1271, 82] width 98 height 9
drag, startPoint x: 1246, startPoint y: 186, endPoint x: 1299, endPoint y: 37, distance: 158.1
click at [1254, 165] on div at bounding box center [1278, 362] width 245 height 516
click at [1275, 24] on use "button" at bounding box center [1278, 25] width 10 height 2
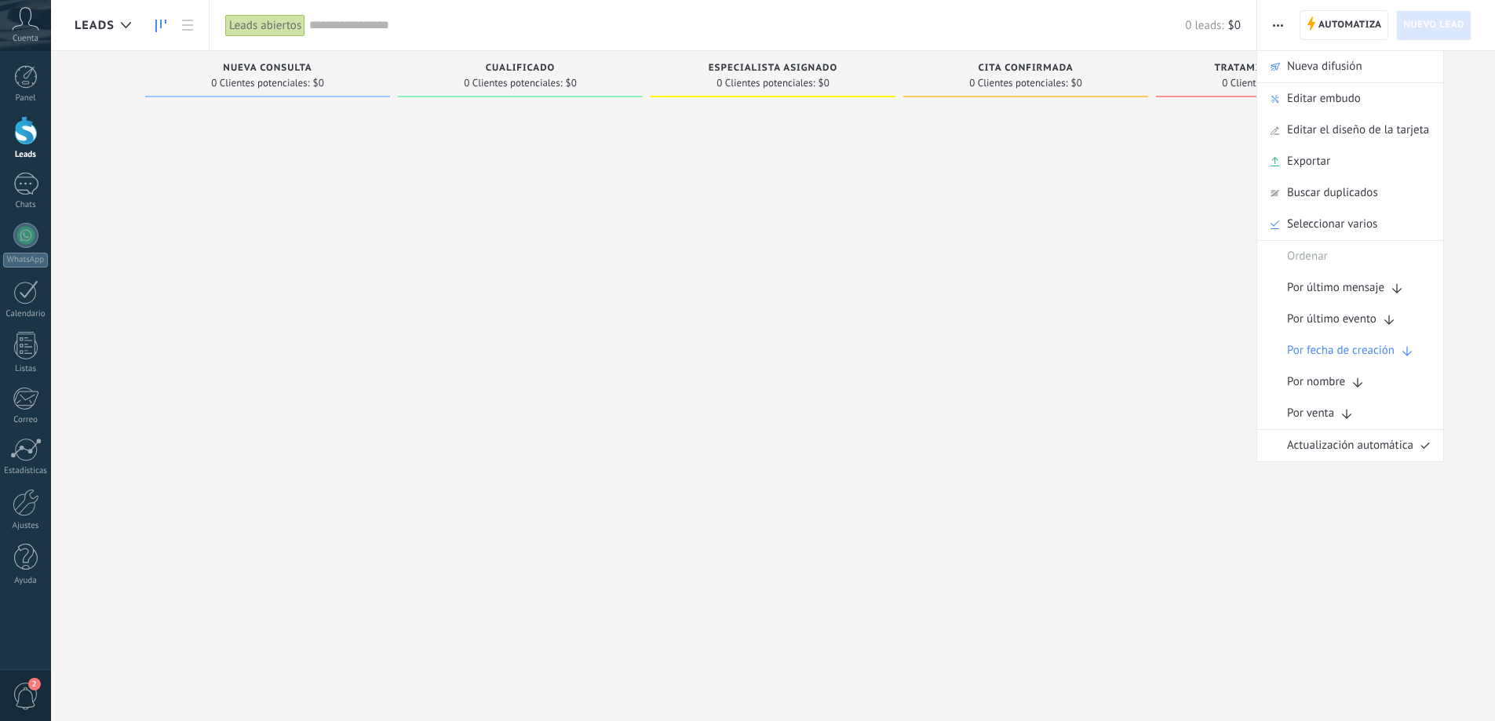
click at [1275, 24] on use "button" at bounding box center [1278, 25] width 10 height 2
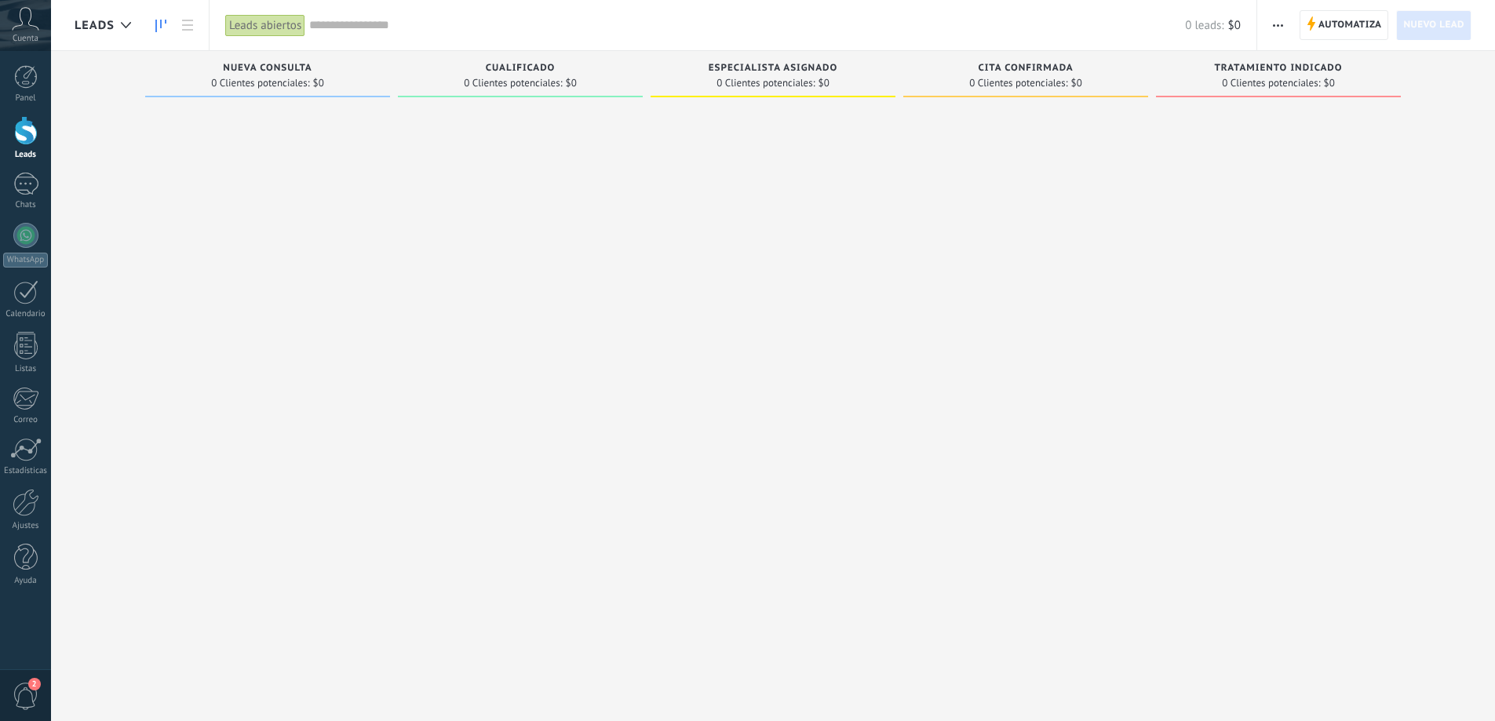
drag, startPoint x: 1205, startPoint y: 148, endPoint x: 1303, endPoint y: 93, distance: 112.4
click at [1228, 128] on div at bounding box center [1278, 362] width 245 height 516
click at [1362, 27] on span "Automatiza" at bounding box center [1350, 25] width 64 height 28
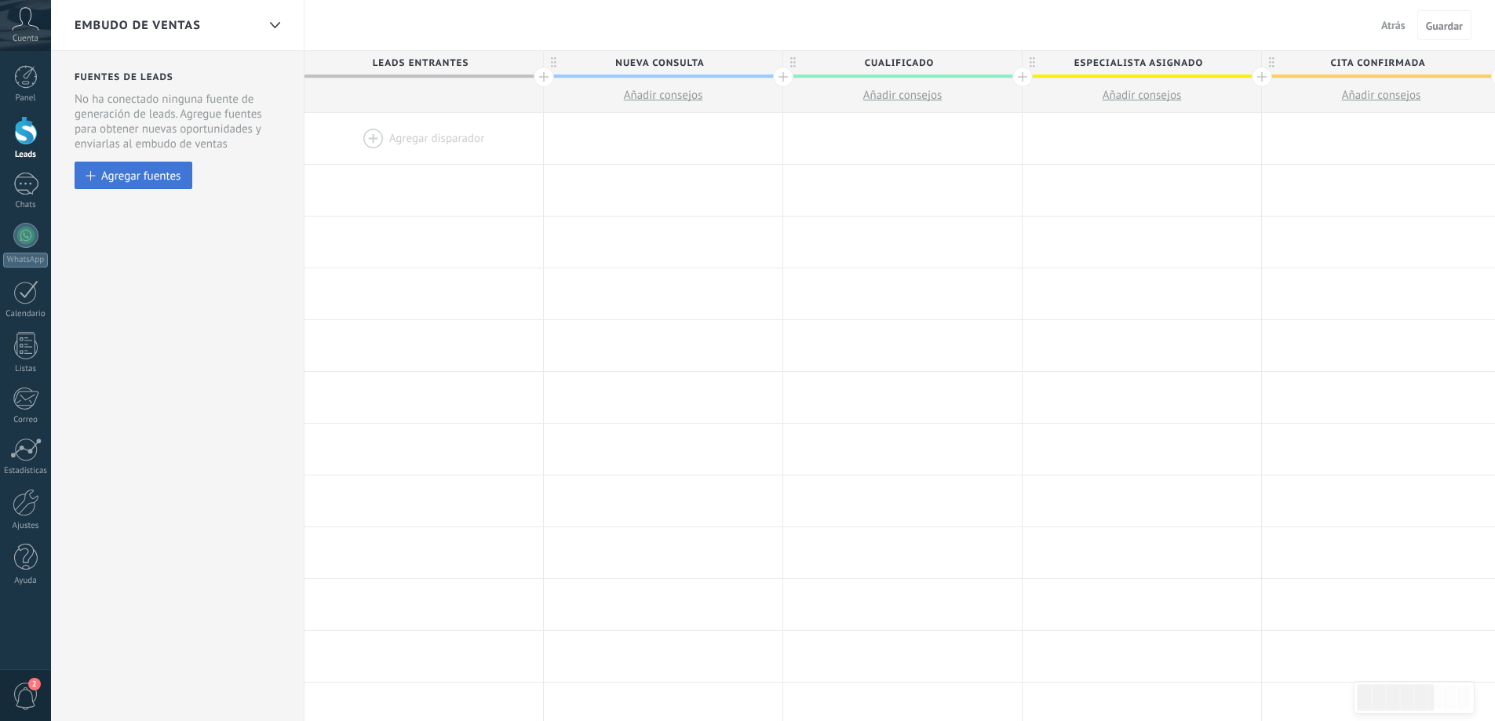
click at [148, 172] on div "Agregar fuentes" at bounding box center [140, 175] width 79 height 13
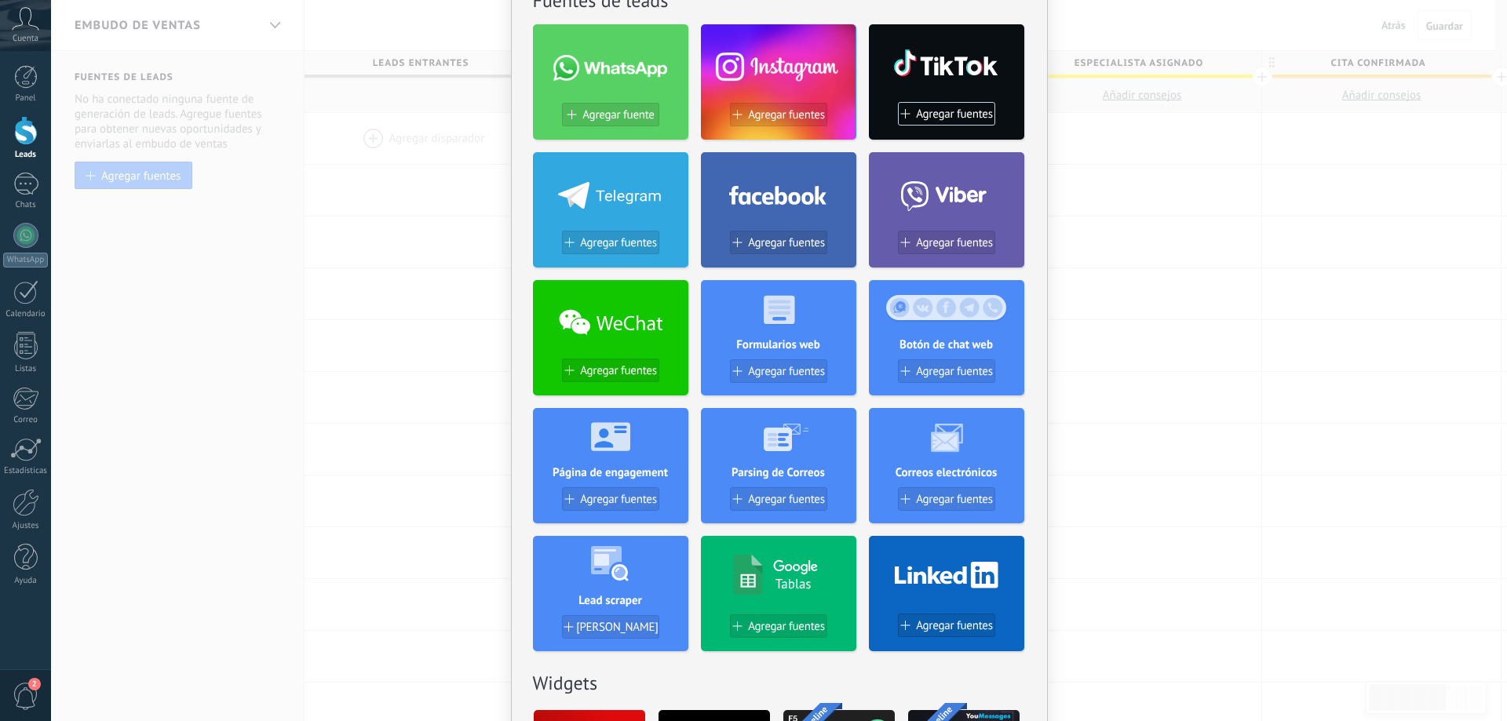
scroll to position [78, 0]
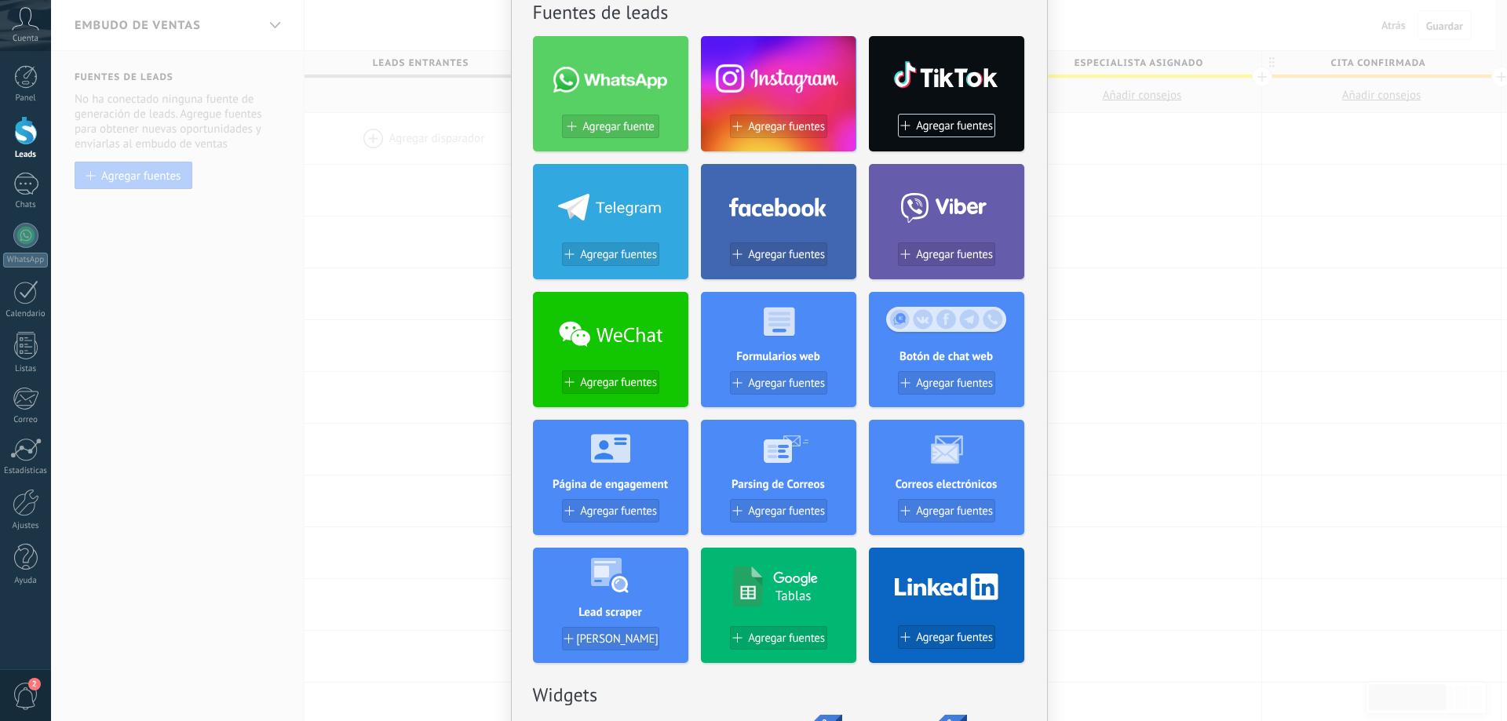
click at [604, 476] on div at bounding box center [610, 448] width 155 height 57
click at [615, 442] on use at bounding box center [610, 448] width 39 height 28
click at [781, 339] on div at bounding box center [778, 320] width 155 height 57
click at [786, 386] on span "Agregar fuentes" at bounding box center [786, 383] width 77 height 13
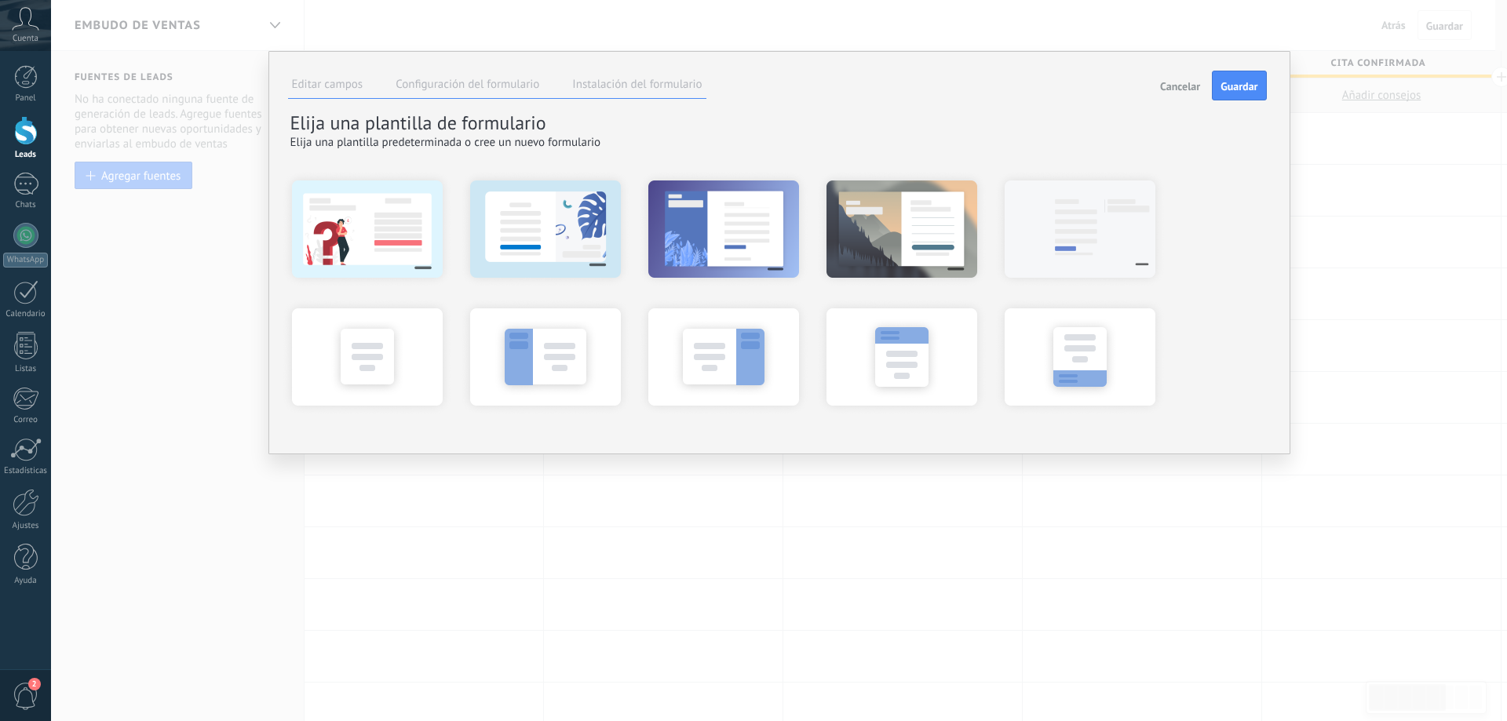
click at [463, 89] on label "Configuración del formulario" at bounding box center [467, 84] width 144 height 15
click at [647, 85] on label "Instalación del formulario" at bounding box center [636, 84] width 129 height 15
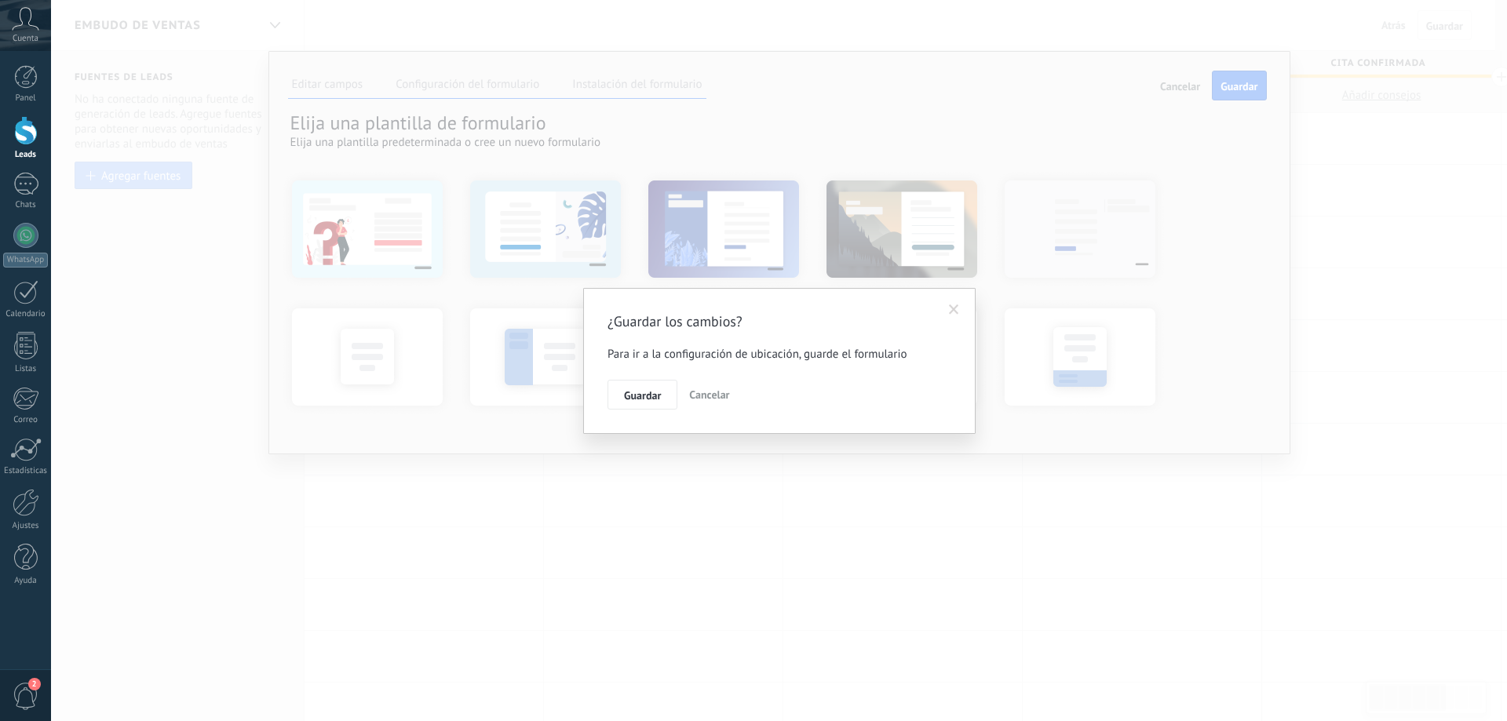
click at [721, 392] on span "Cancelar" at bounding box center [709, 395] width 40 height 14
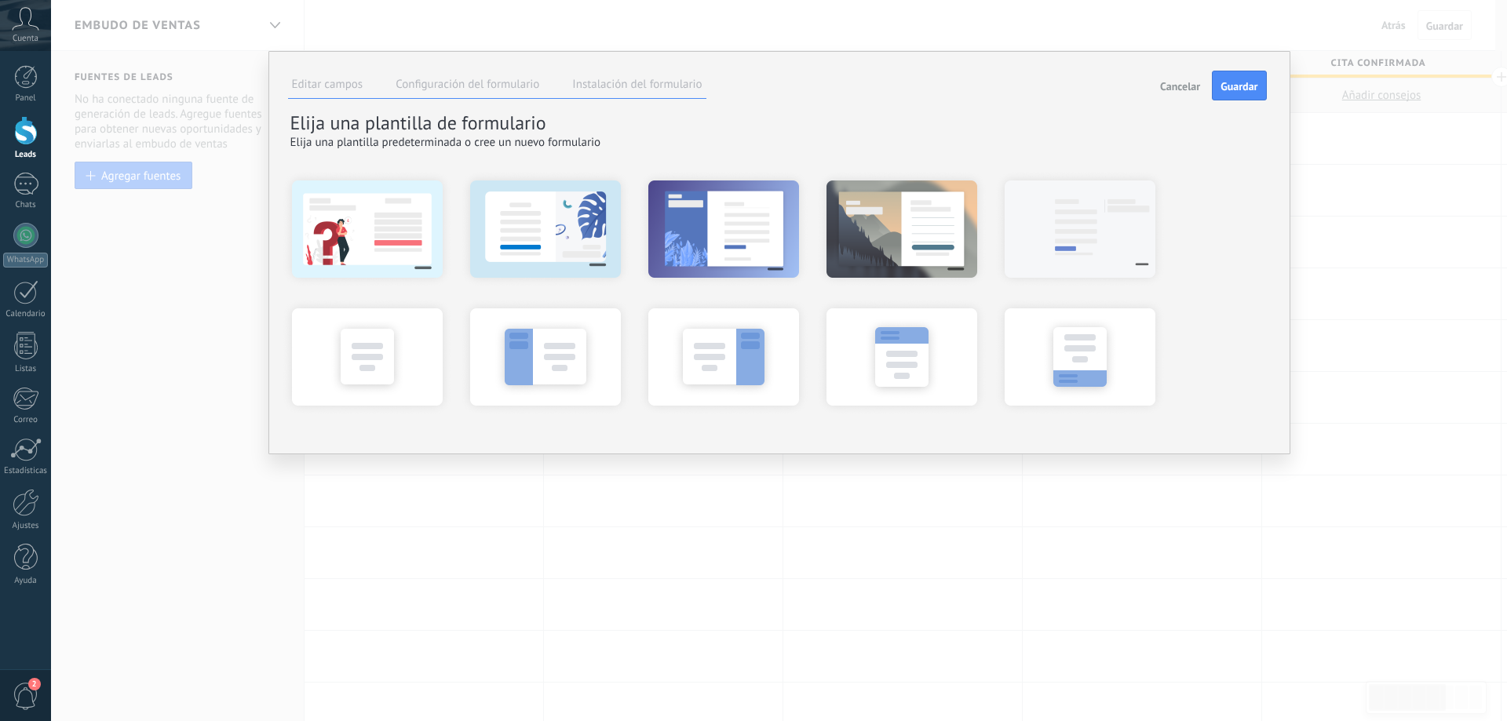
click at [516, 86] on label "Configuración del formulario" at bounding box center [467, 84] width 144 height 15
click at [352, 88] on label "Editar campos" at bounding box center [327, 84] width 71 height 15
click at [403, 242] on div at bounding box center [367, 228] width 173 height 118
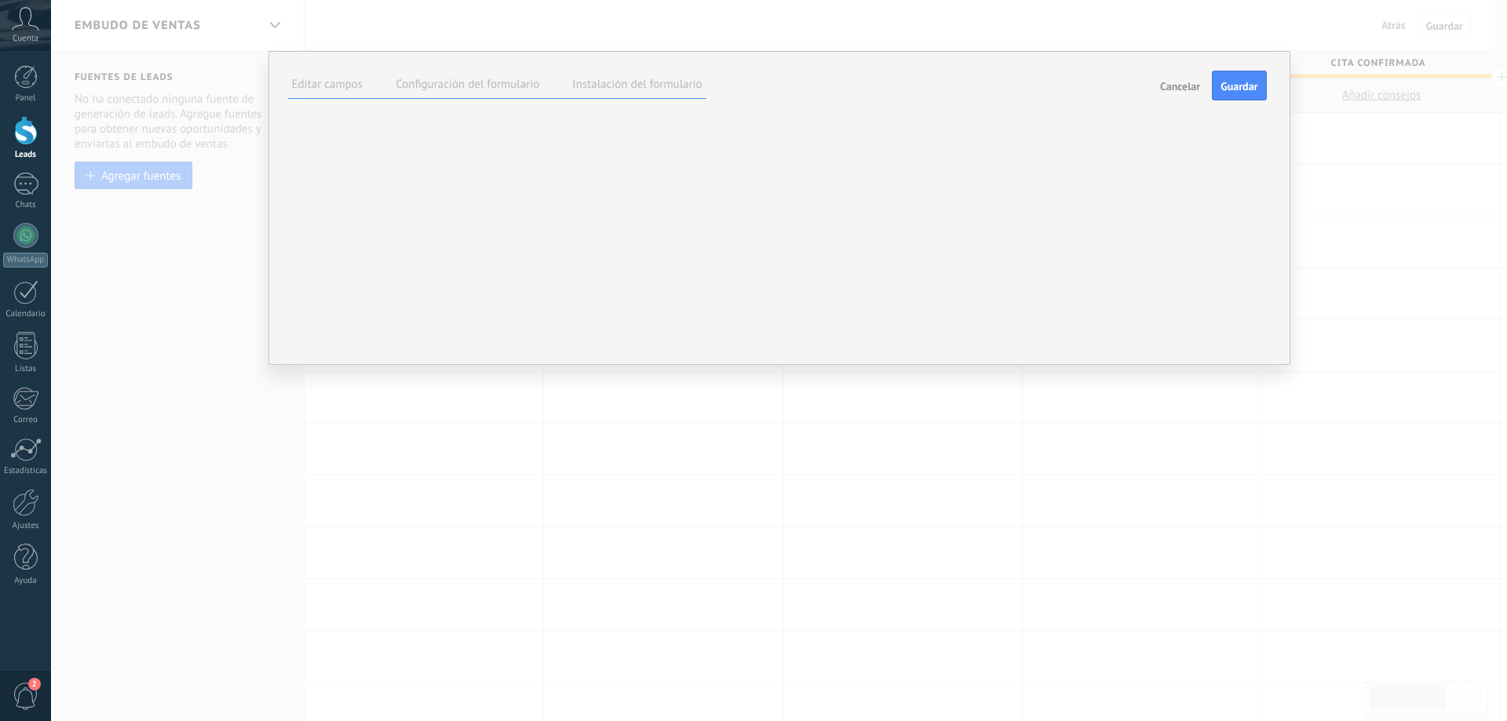
click at [0, 0] on div "******* Hecho" at bounding box center [0, 0] width 0 height 0
click at [0, 0] on div "**********" at bounding box center [0, 0] width 0 height 0
click at [0, 0] on span "Especialista" at bounding box center [0, 0] width 0 height 0
type textarea "*******"
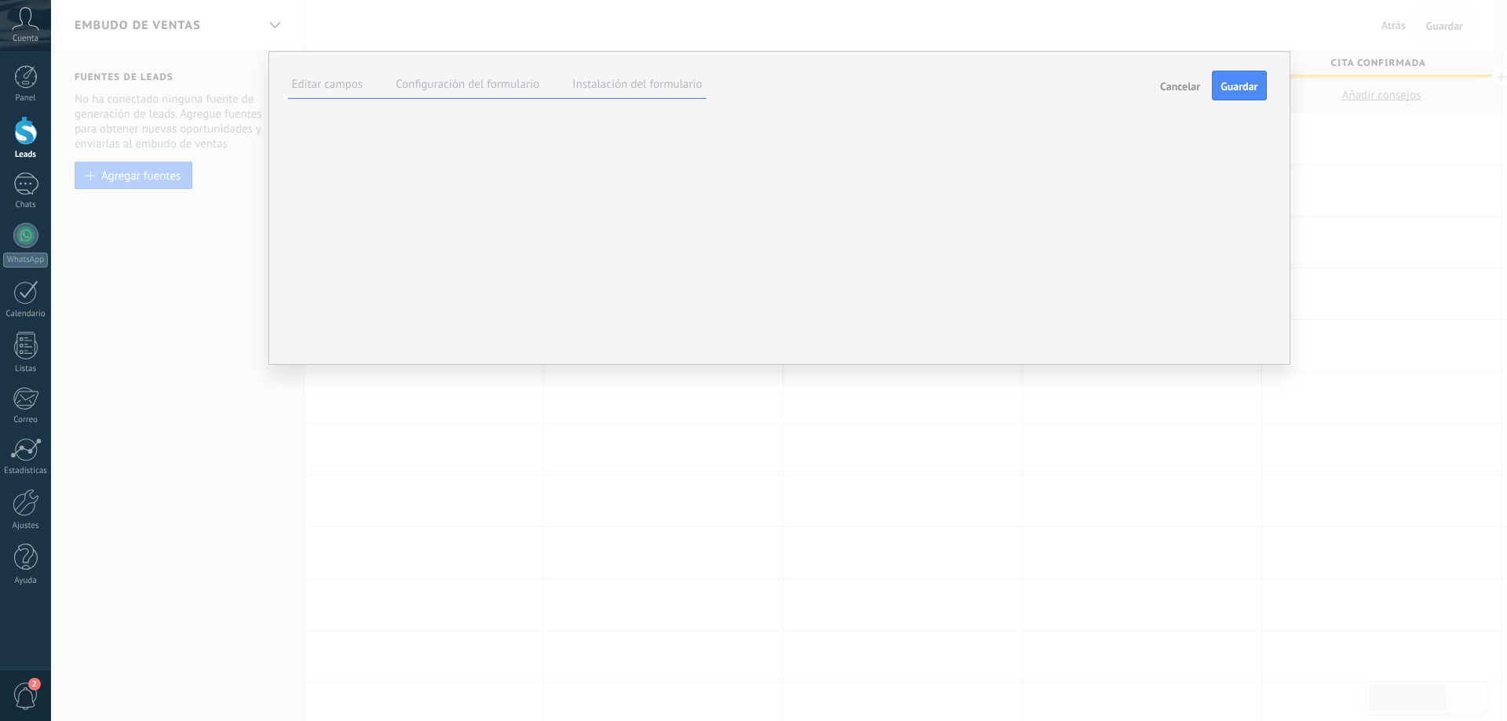
click at [0, 0] on div at bounding box center [0, 0] width 0 height 0
click at [0, 0] on div "Contactos" at bounding box center [0, 0] width 0 height 0
click at [0, 0] on div "Leads" at bounding box center [0, 0] width 0 height 0
click at [0, 0] on div "**********" at bounding box center [0, 0] width 0 height 0
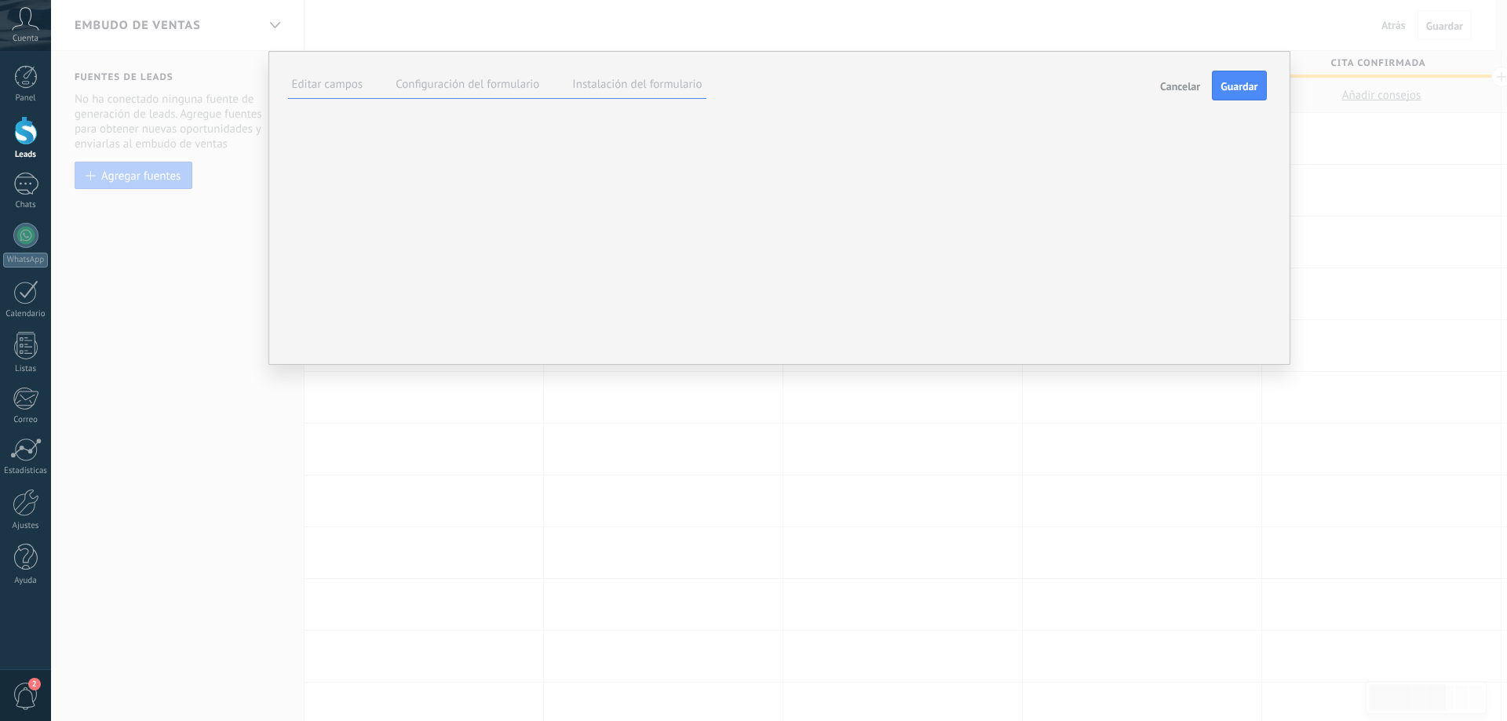
click at [1172, 82] on span "Cancelar" at bounding box center [1180, 86] width 40 height 11
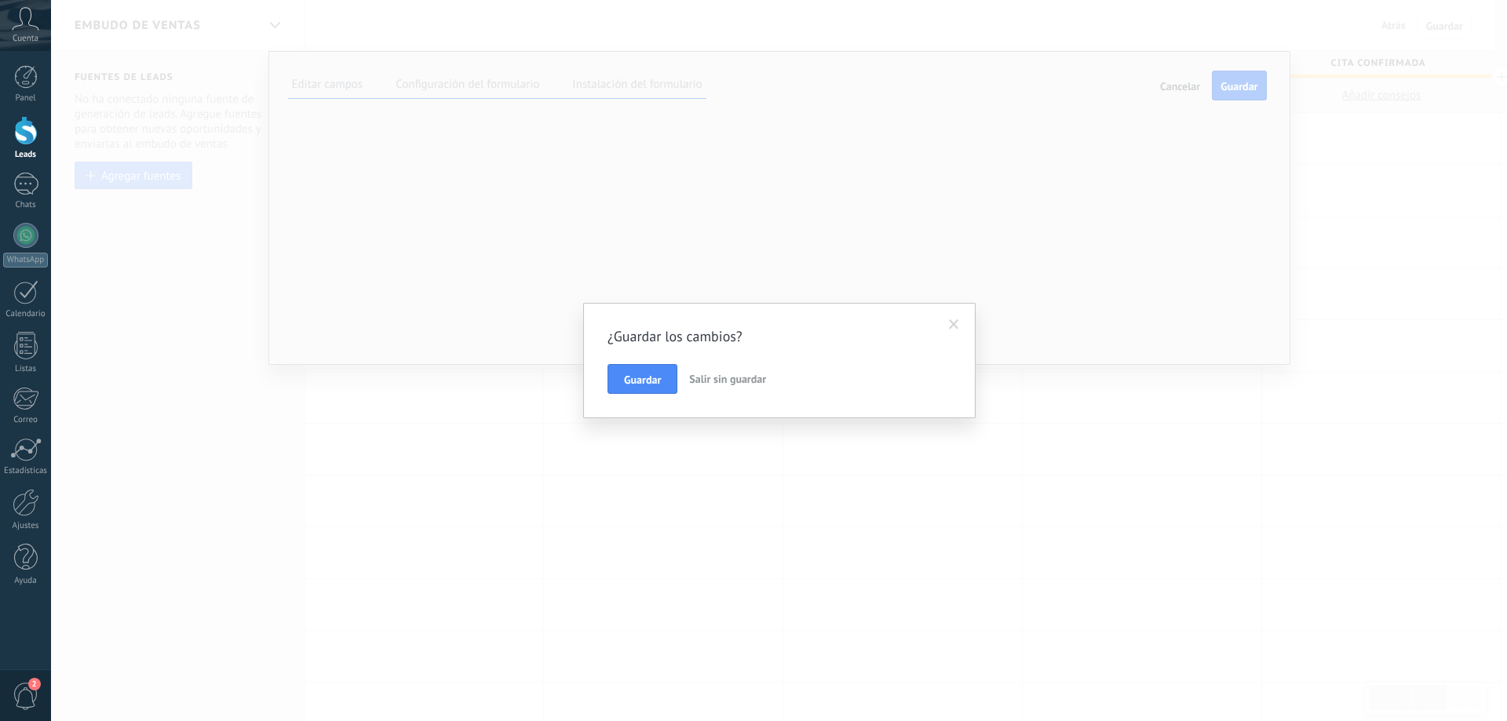
click at [728, 375] on span "Salir sin guardar" at bounding box center [727, 379] width 77 height 14
